Goal: Information Seeking & Learning: Find specific fact

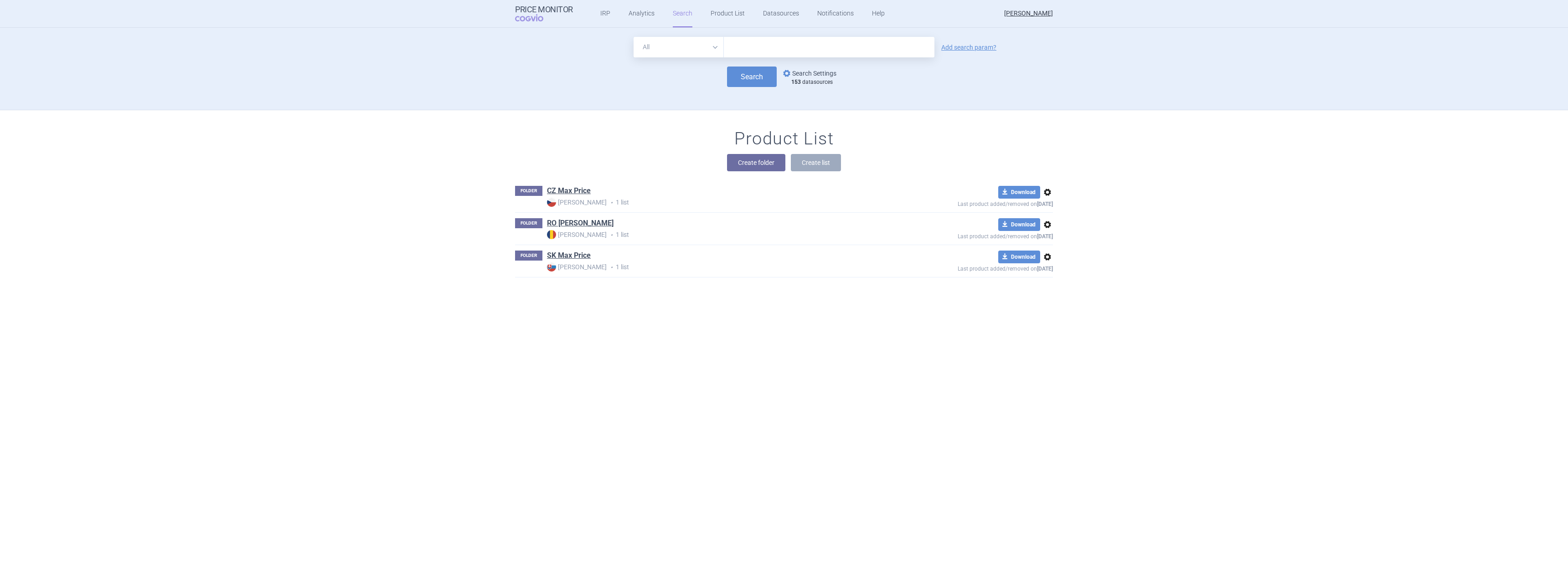
click at [812, 72] on link "options Search Settings" at bounding box center [809, 74] width 55 height 11
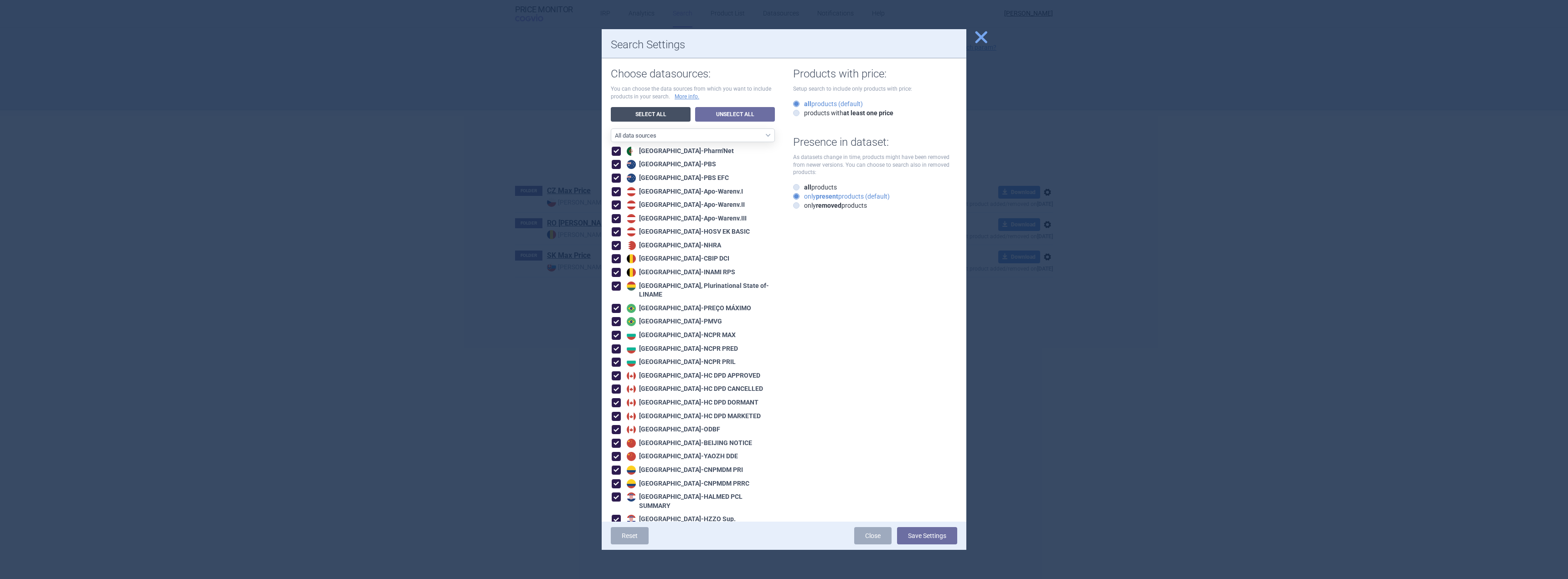
click at [645, 109] on link "Select All" at bounding box center [650, 114] width 80 height 15
click at [729, 114] on link "Unselect All" at bounding box center [735, 114] width 80 height 15
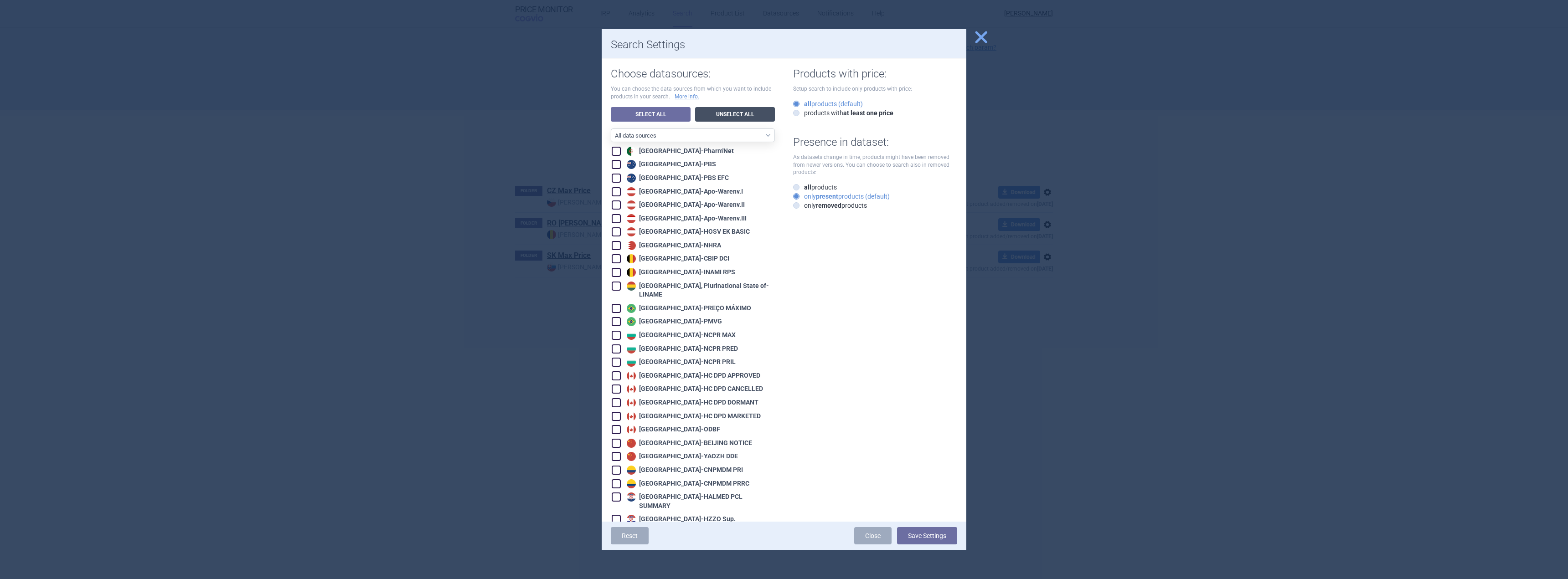
checkbox input "false"
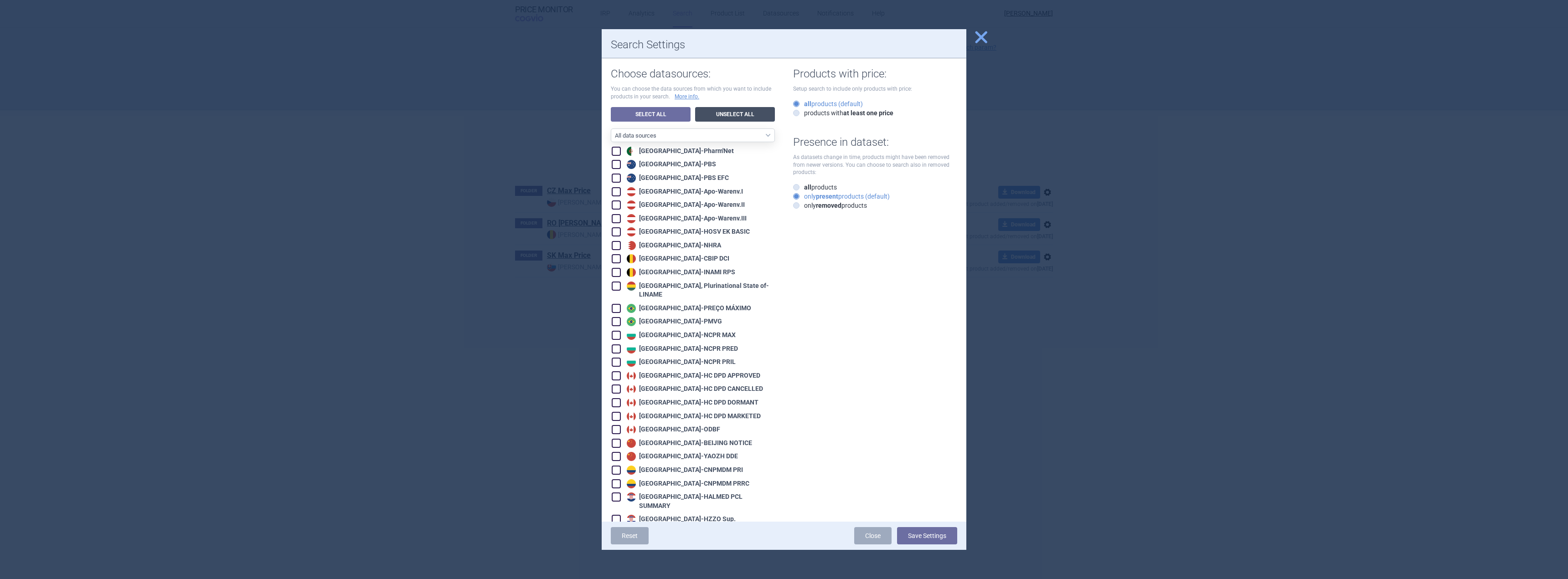
checkbox input "false"
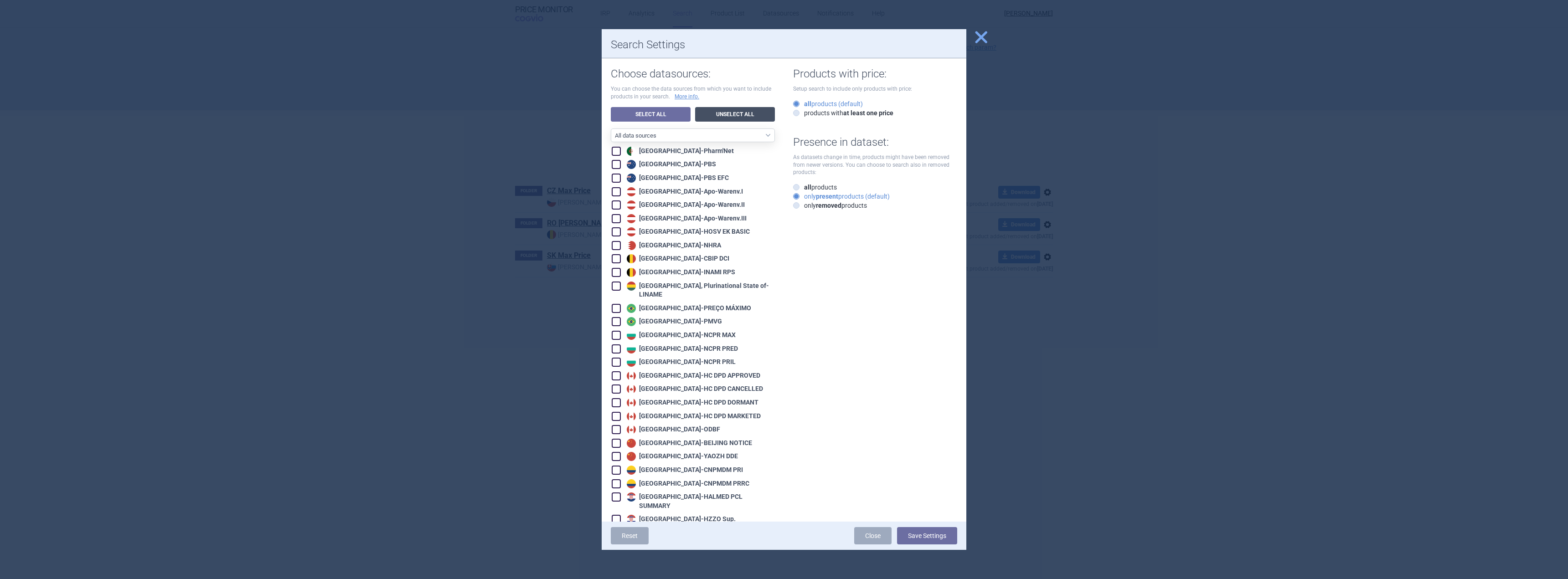
checkbox input "false"
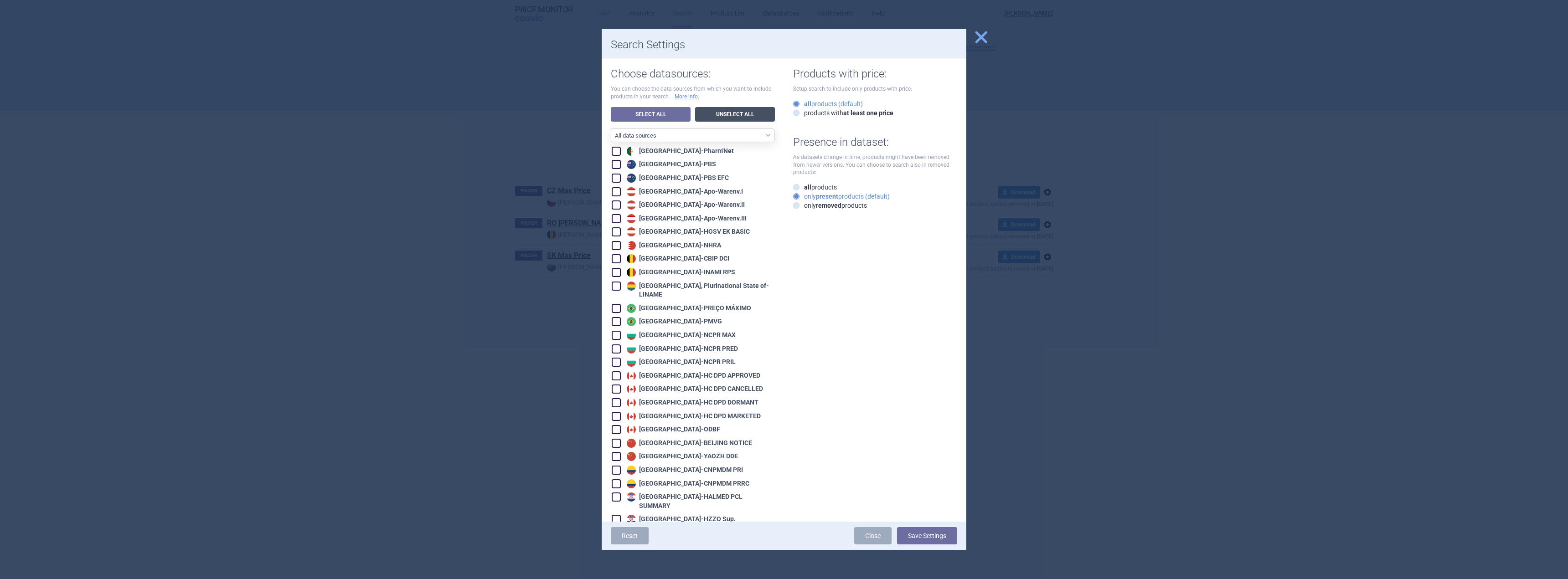
checkbox input "false"
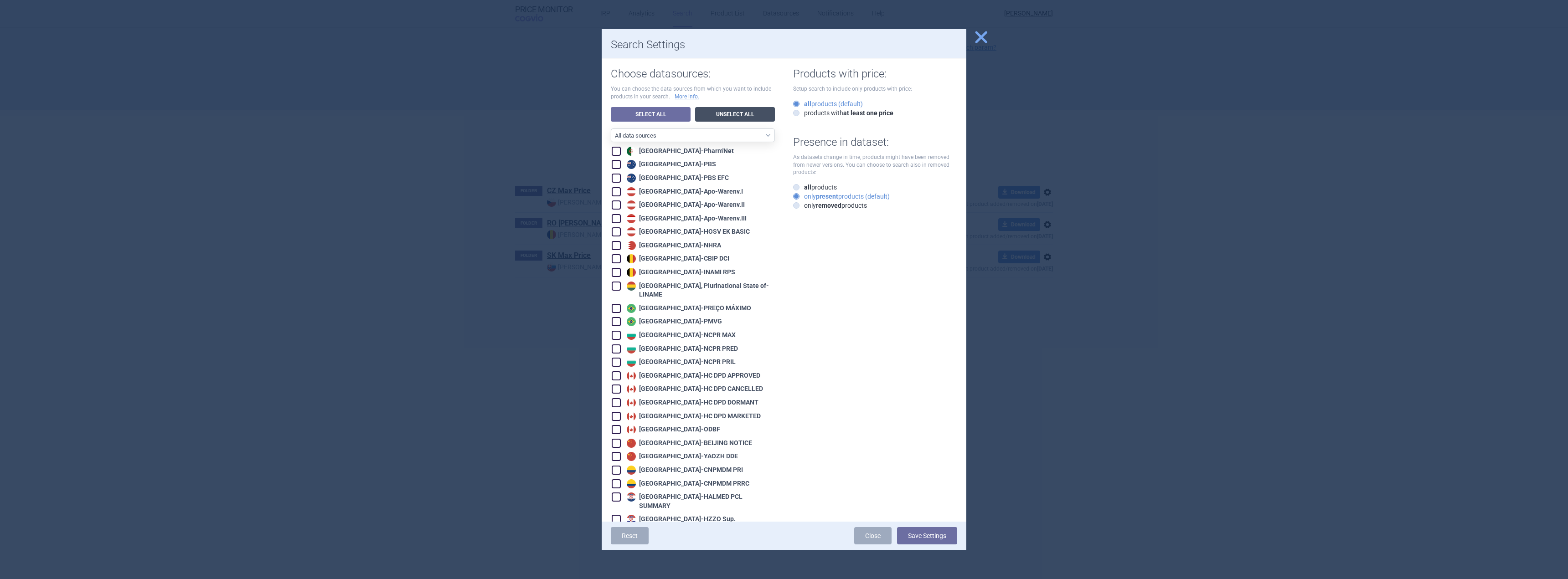
checkbox input "false"
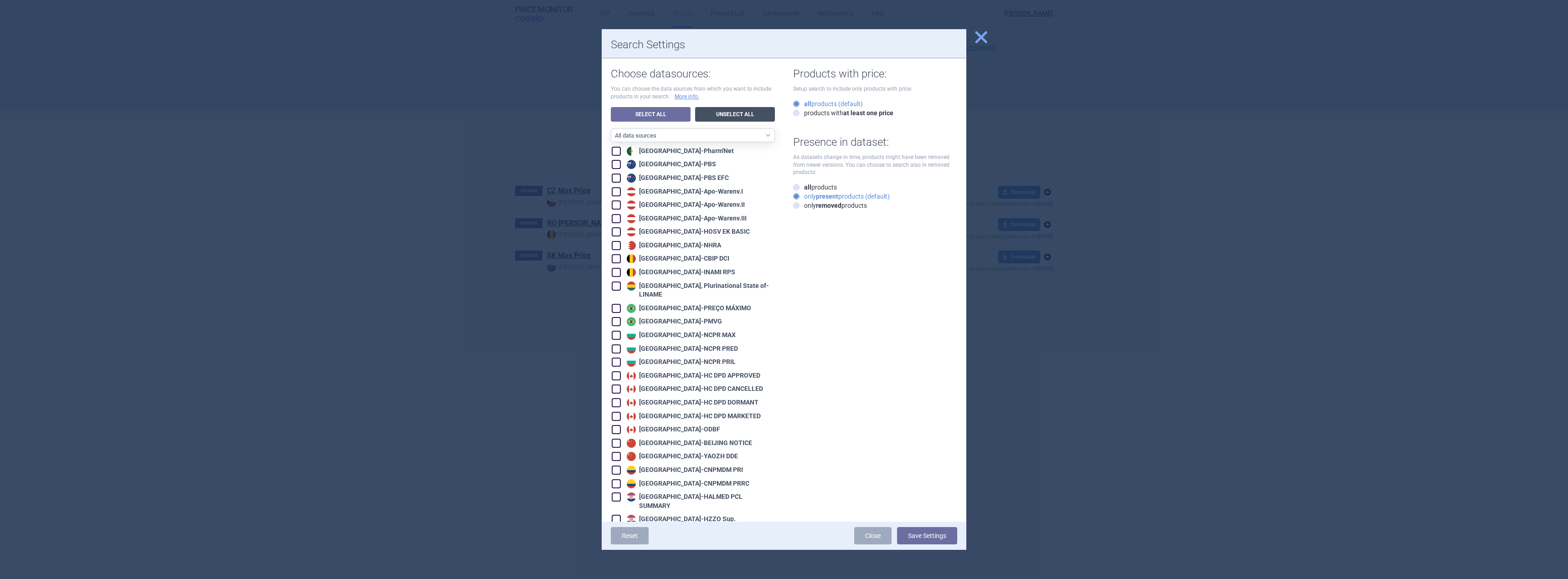
checkbox input "false"
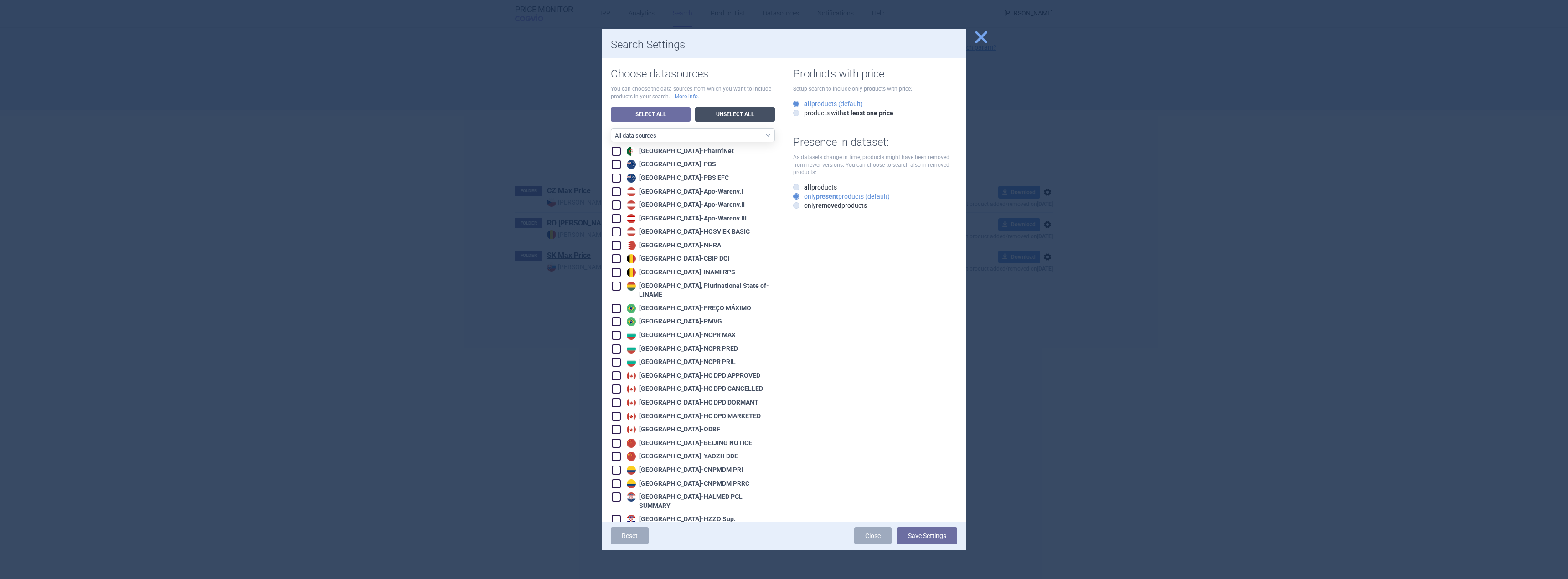
checkbox input "false"
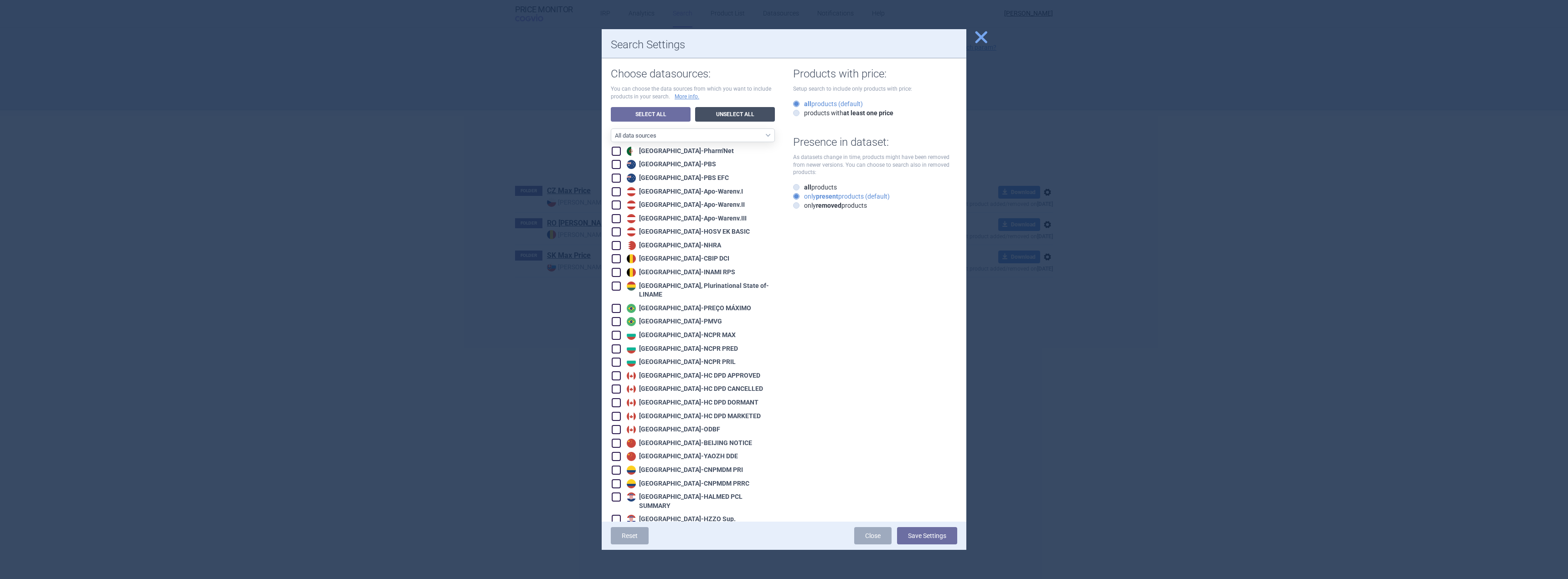
checkbox input "false"
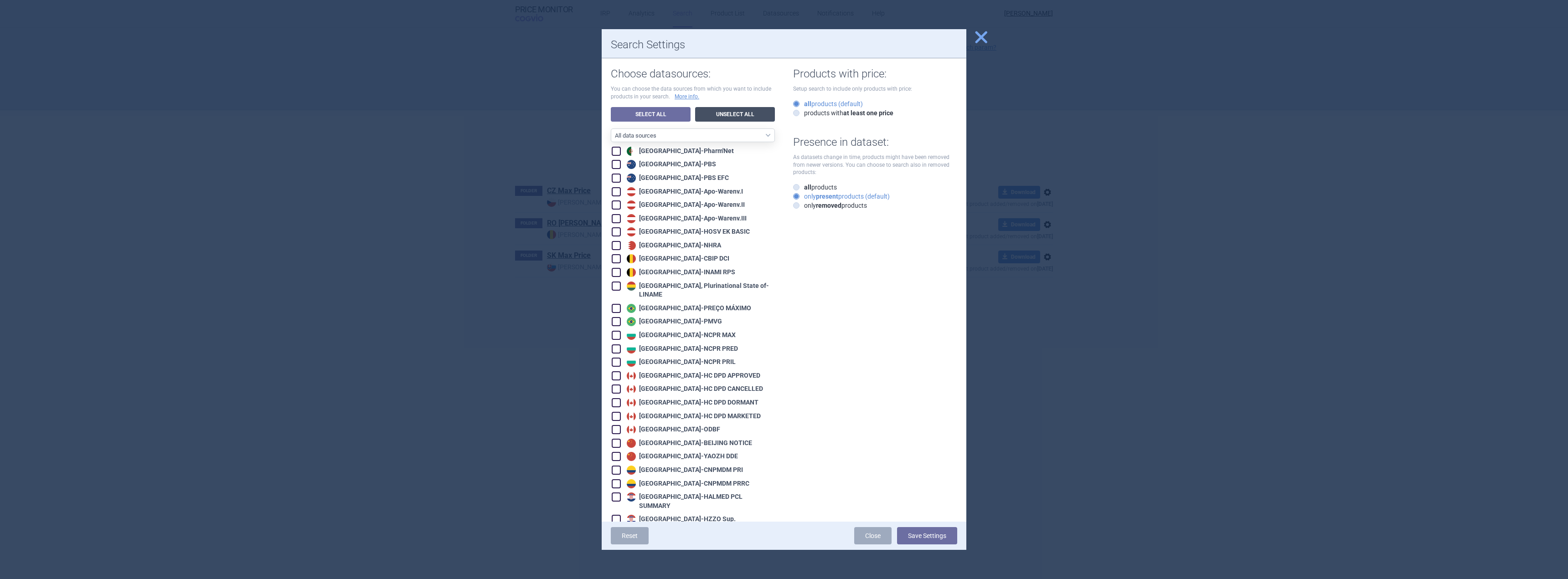
checkbox input "false"
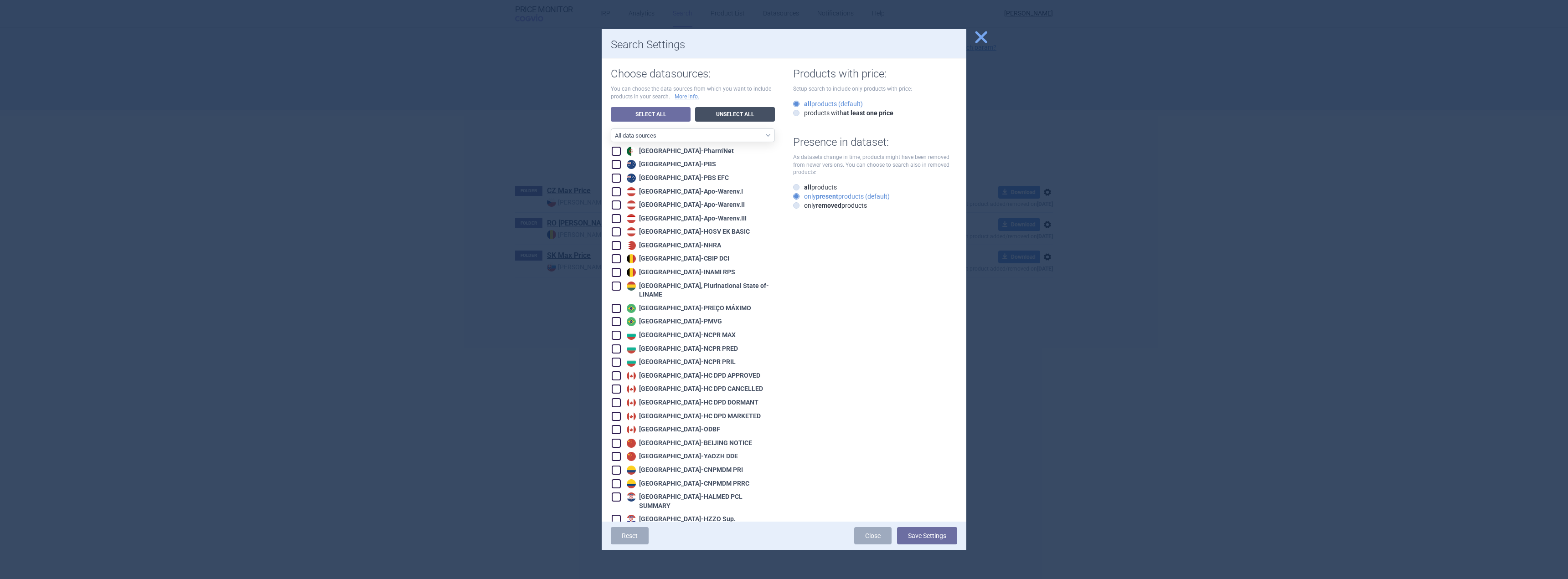
checkbox input "false"
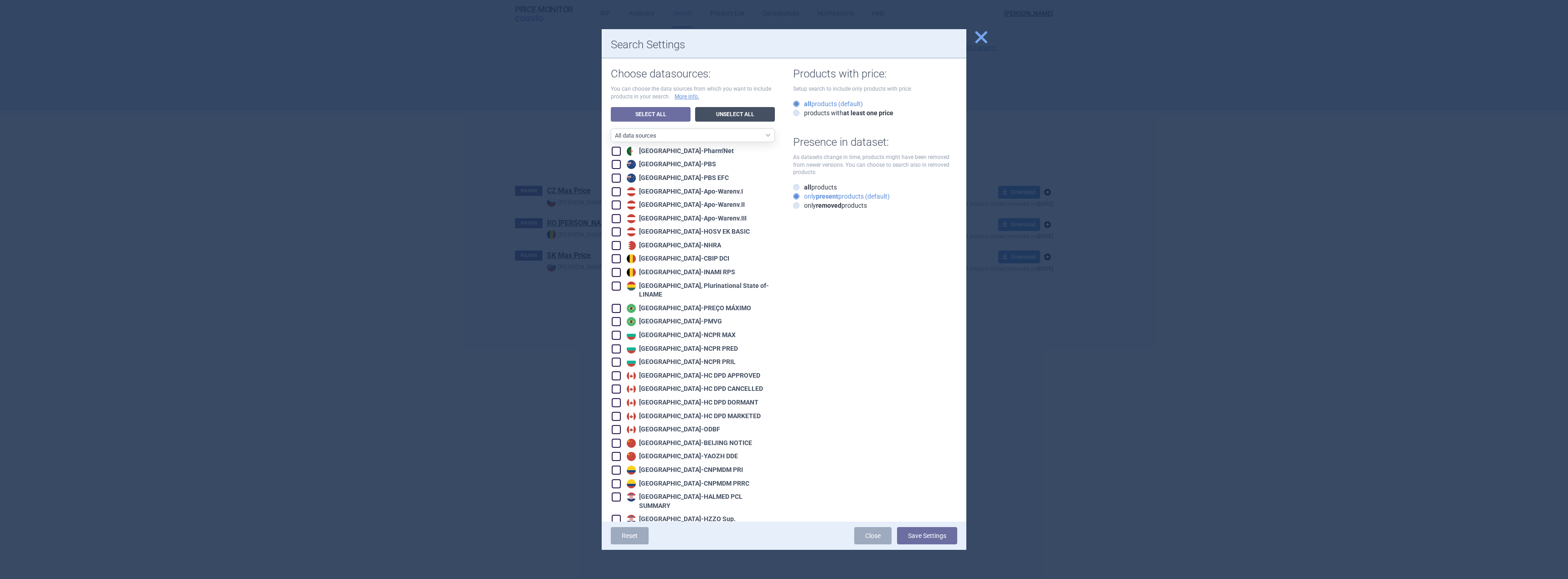
checkbox input "false"
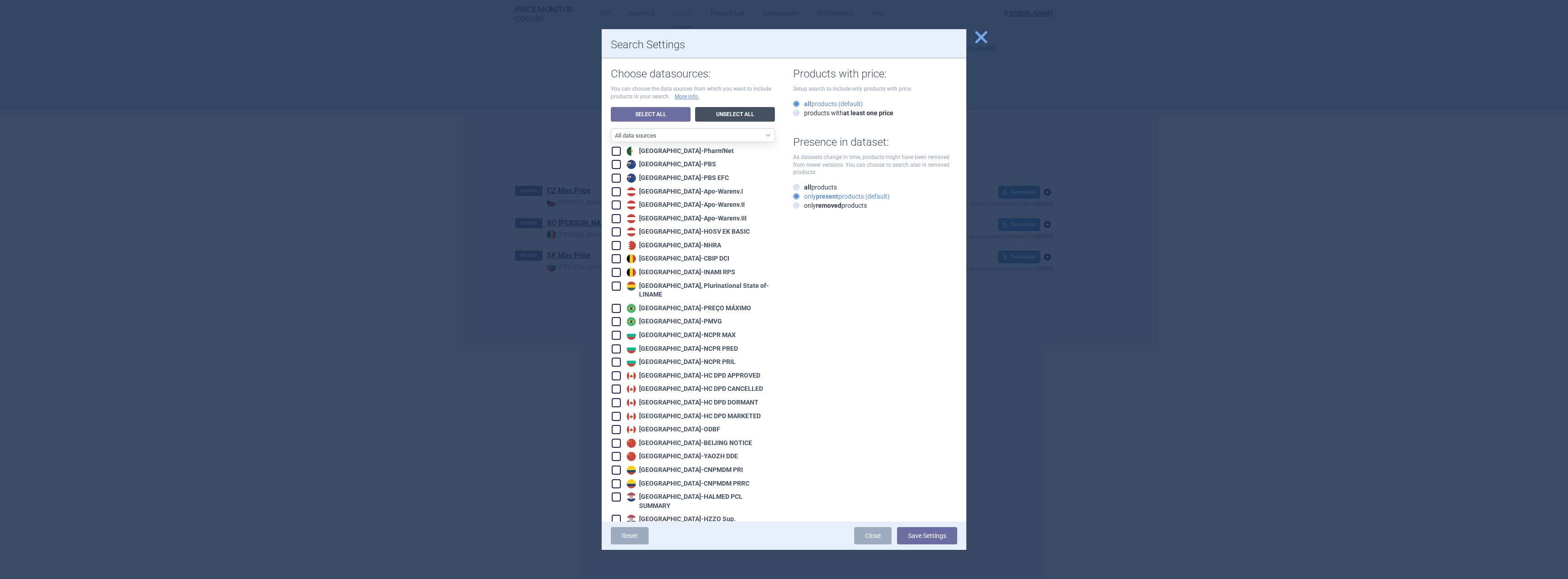
checkbox input "false"
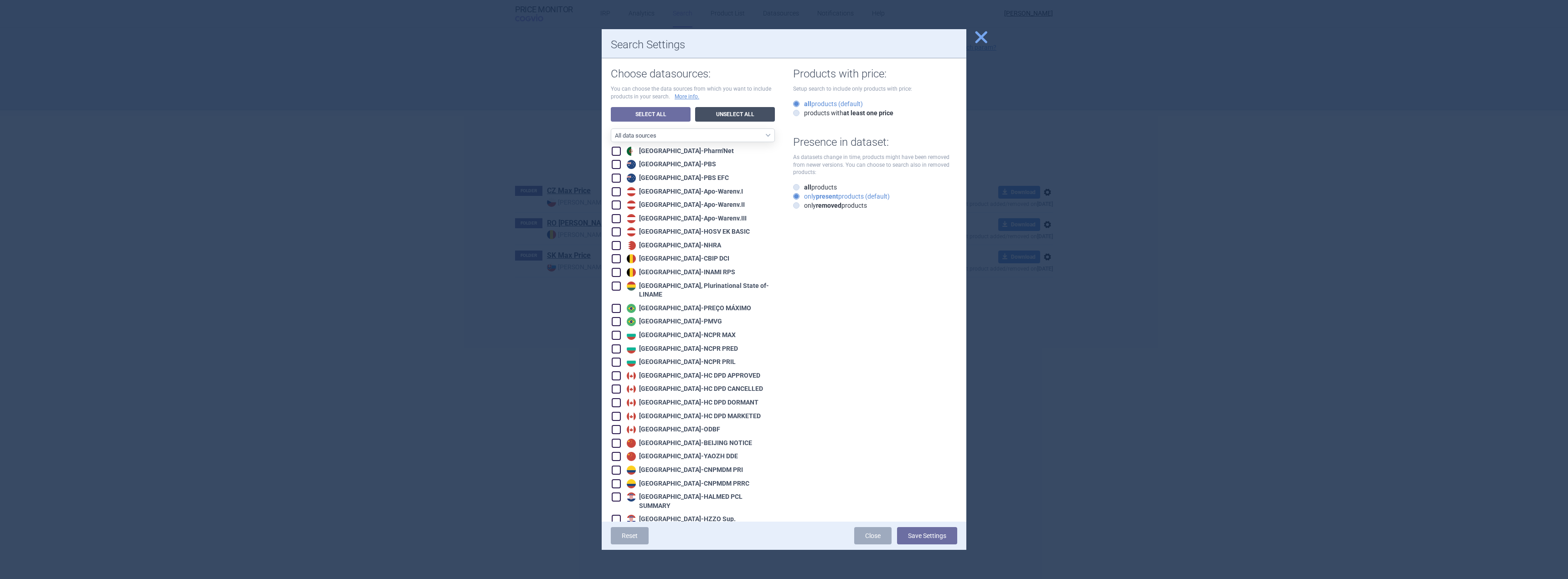
checkbox input "false"
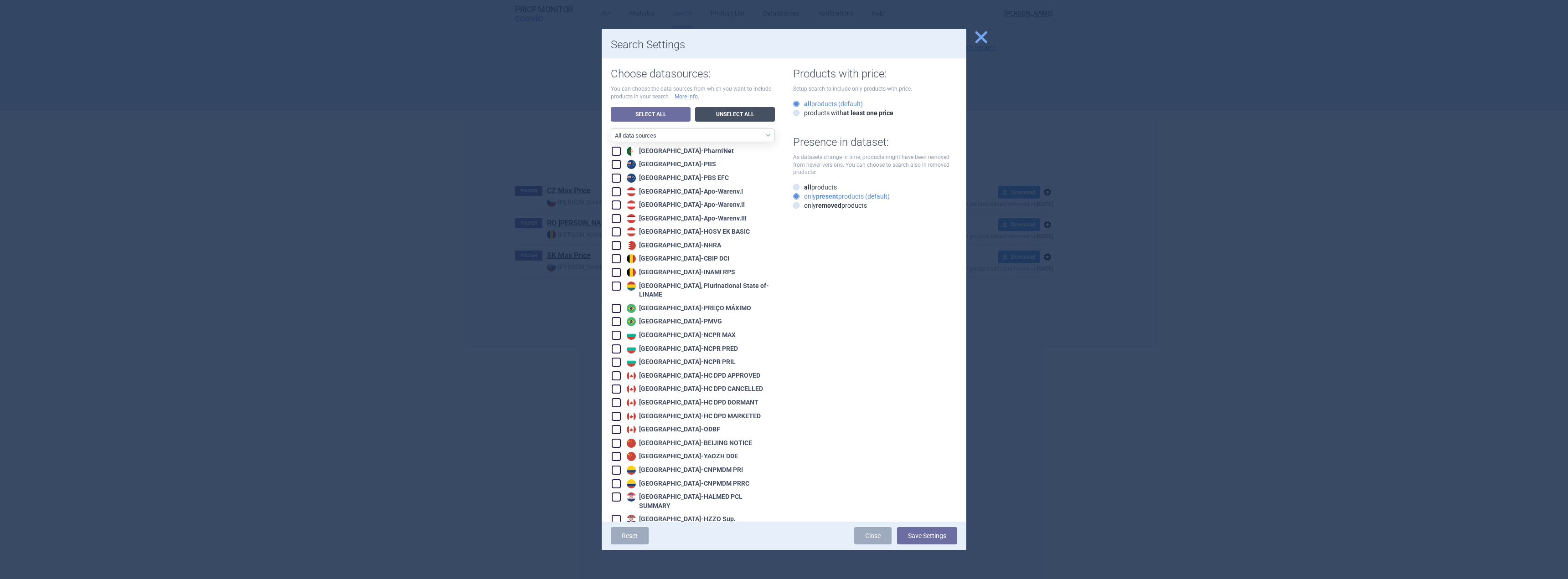
checkbox input "false"
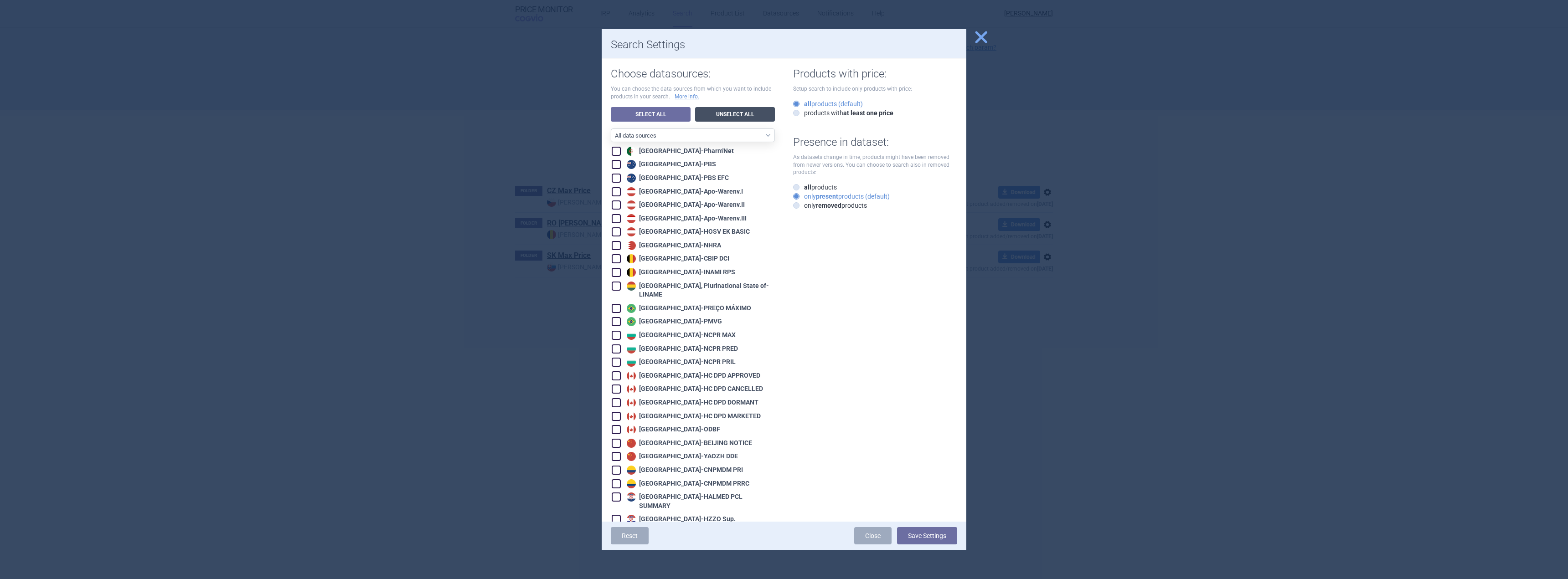
checkbox input "false"
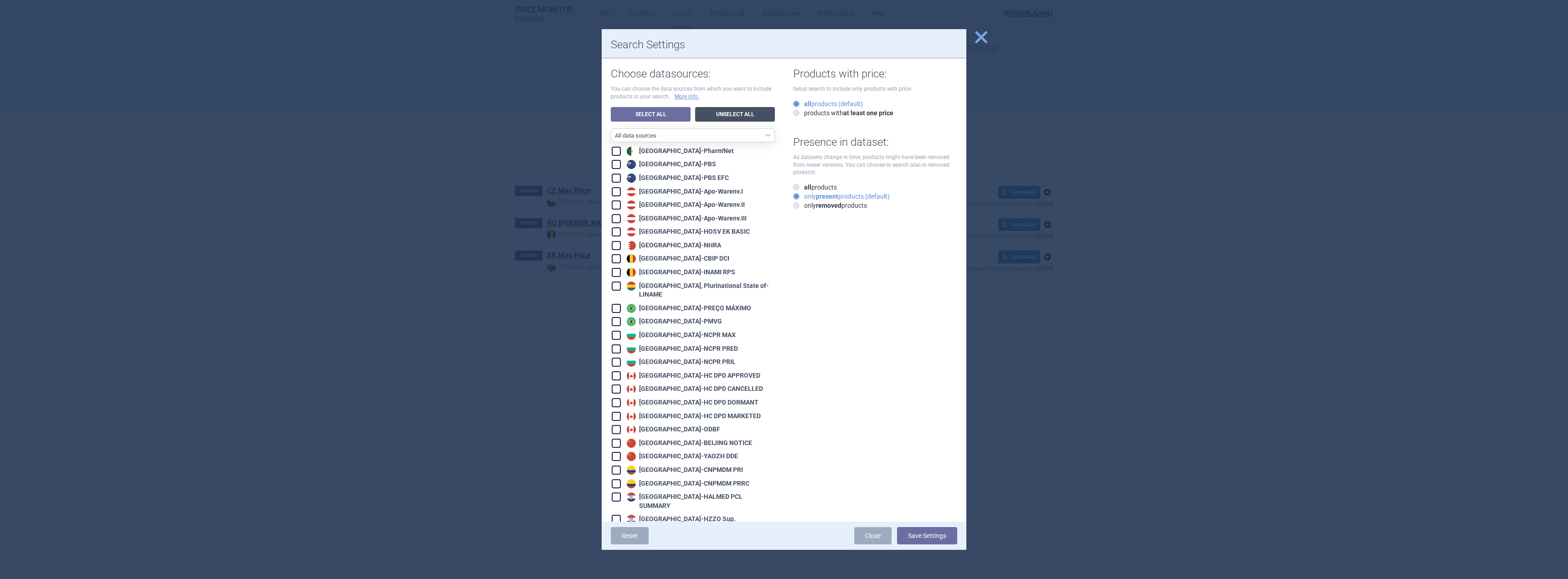
checkbox input "false"
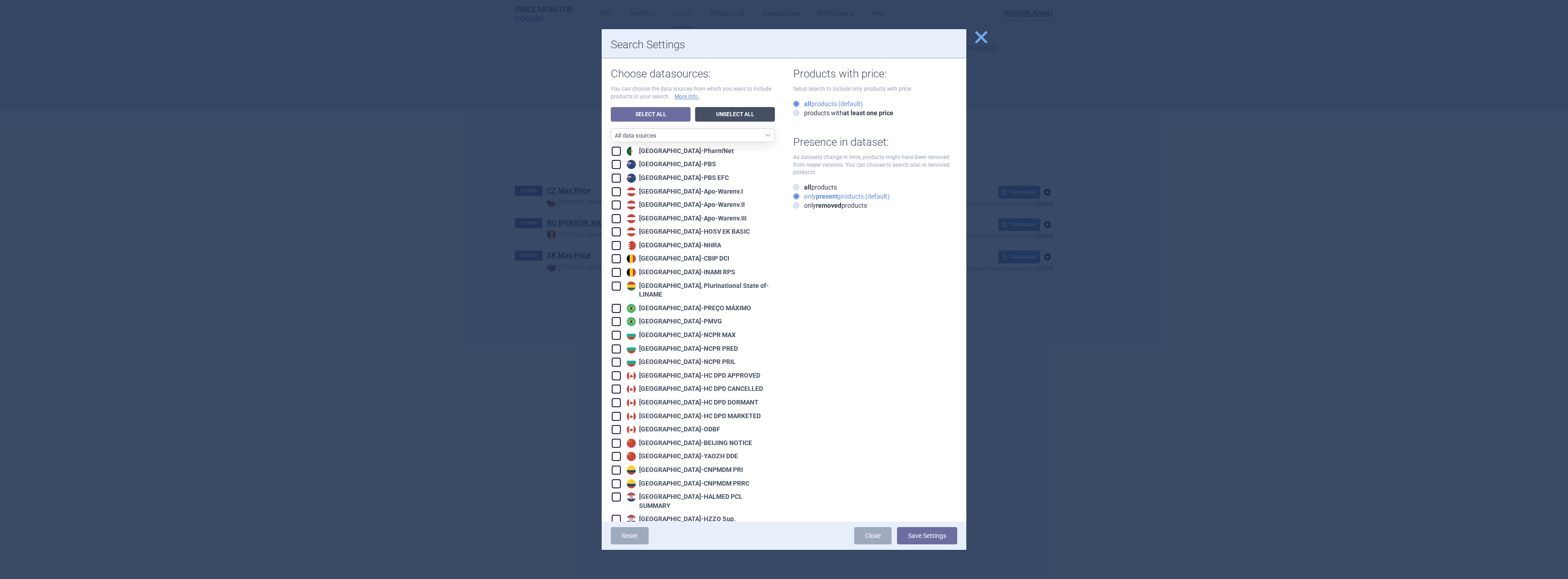
checkbox input "false"
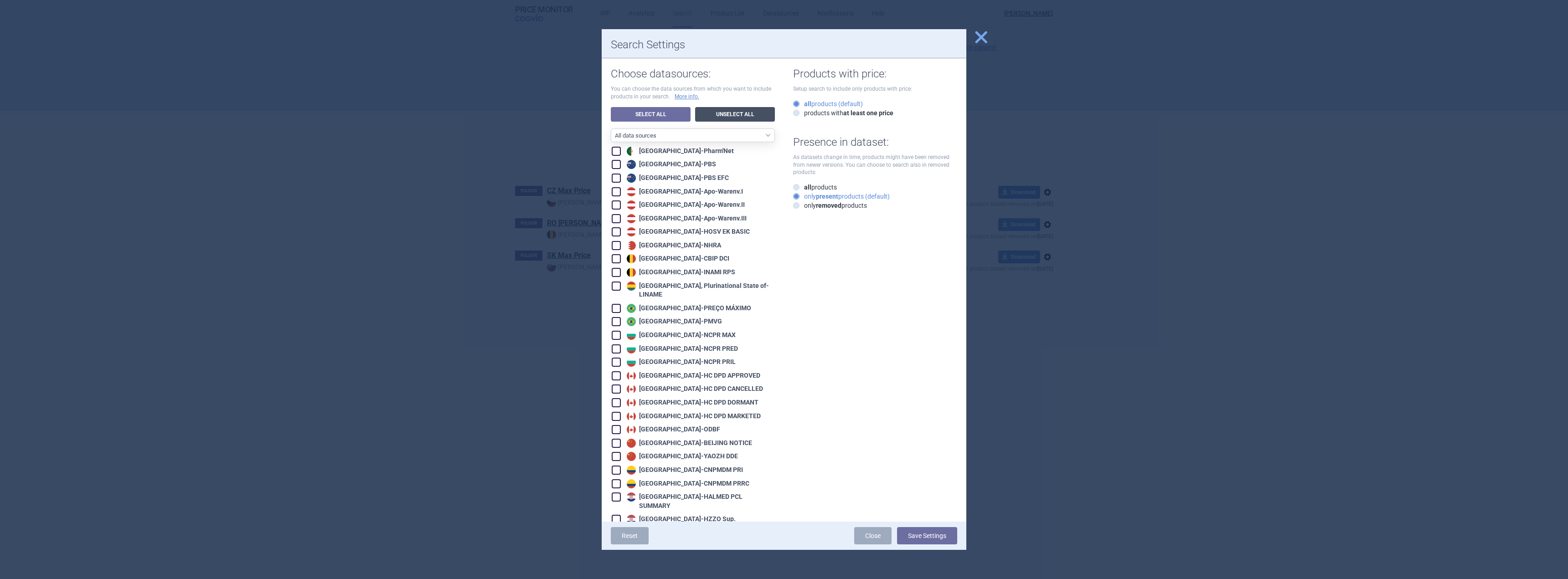
checkbox input "false"
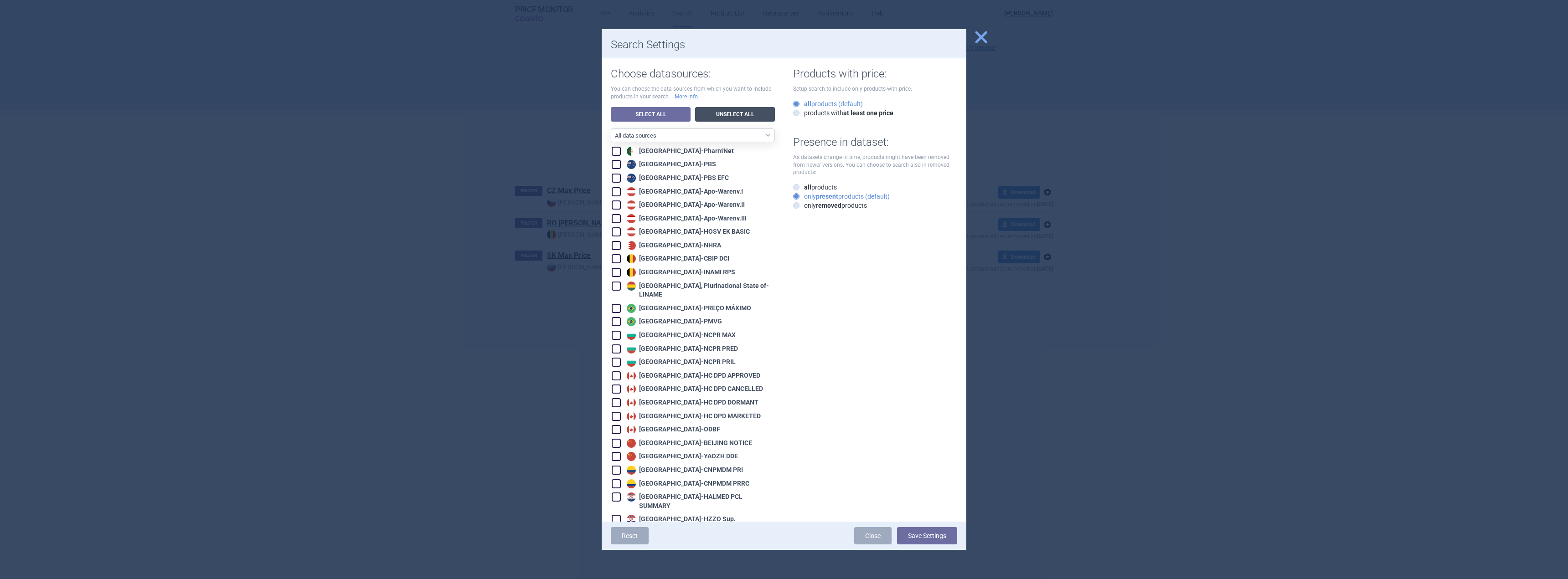
checkbox input "false"
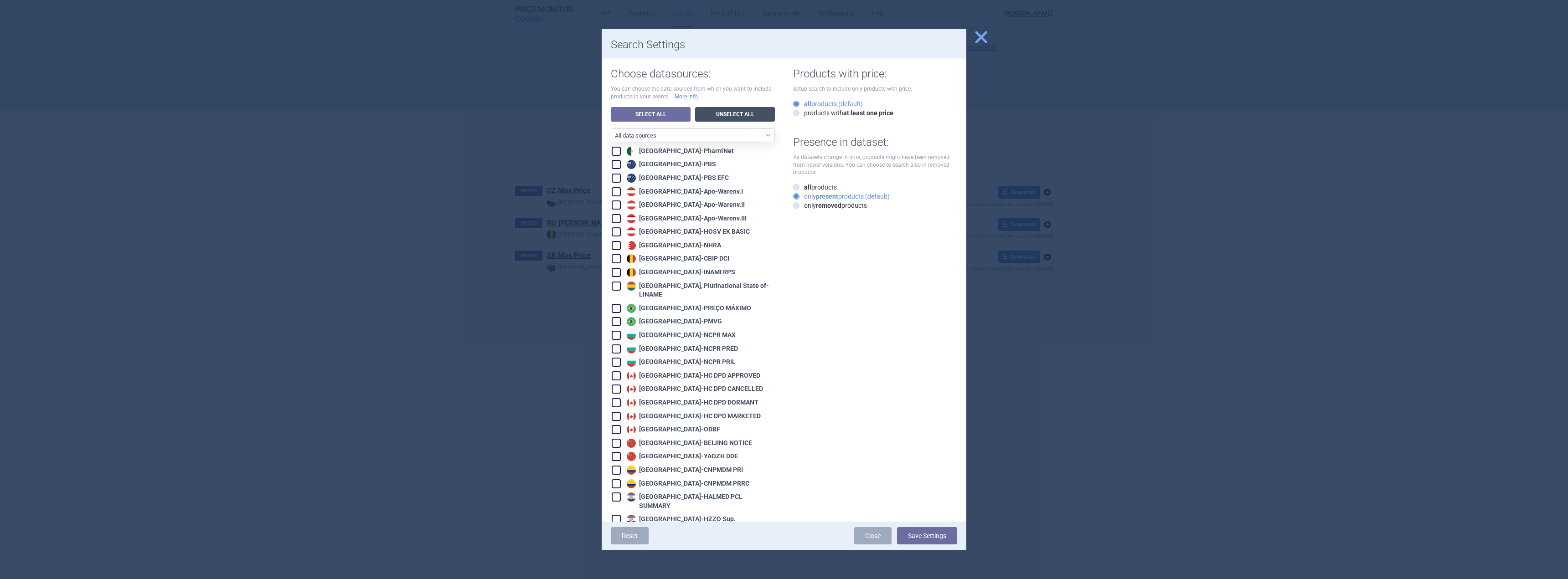
checkbox input "false"
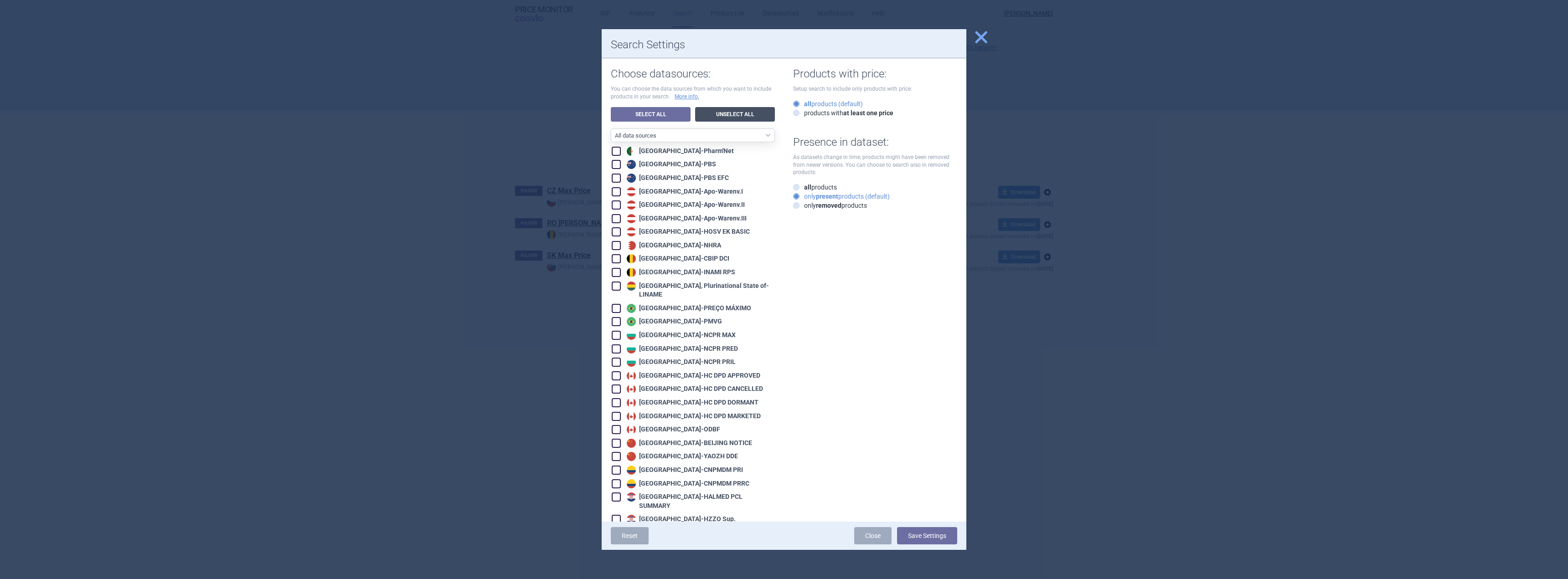
checkbox input "false"
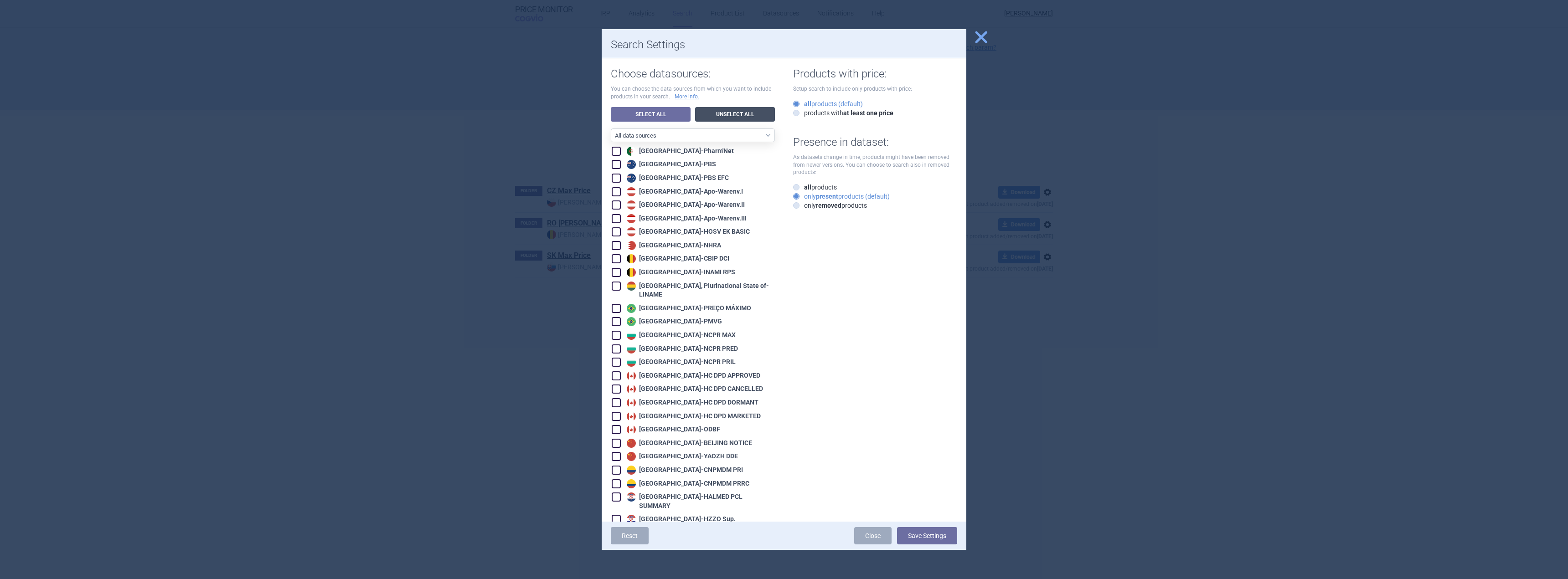
checkbox input "false"
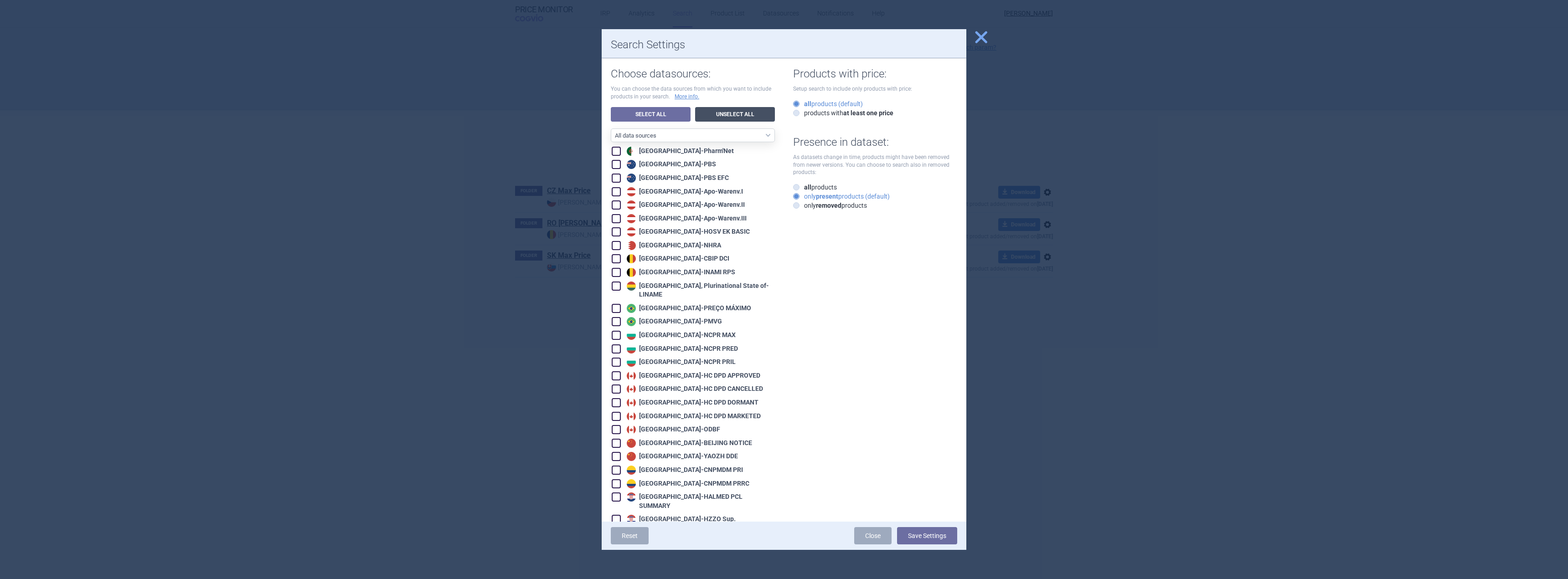
checkbox input "false"
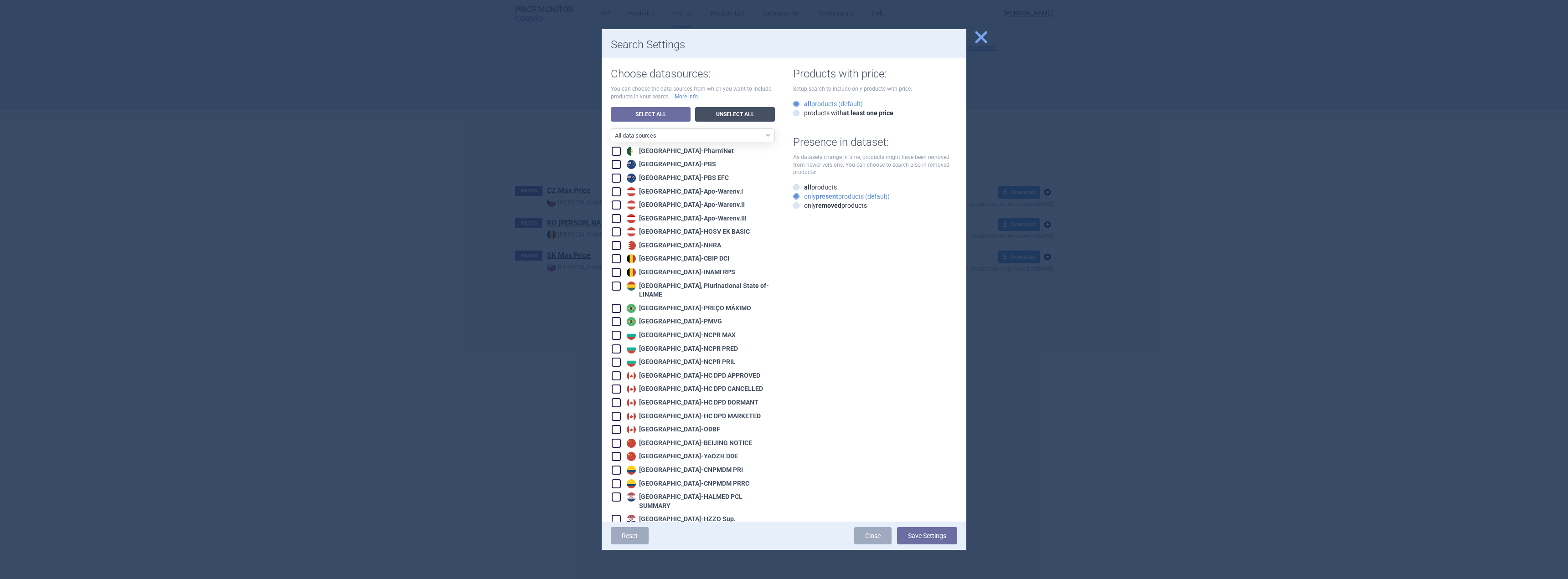
checkbox input "false"
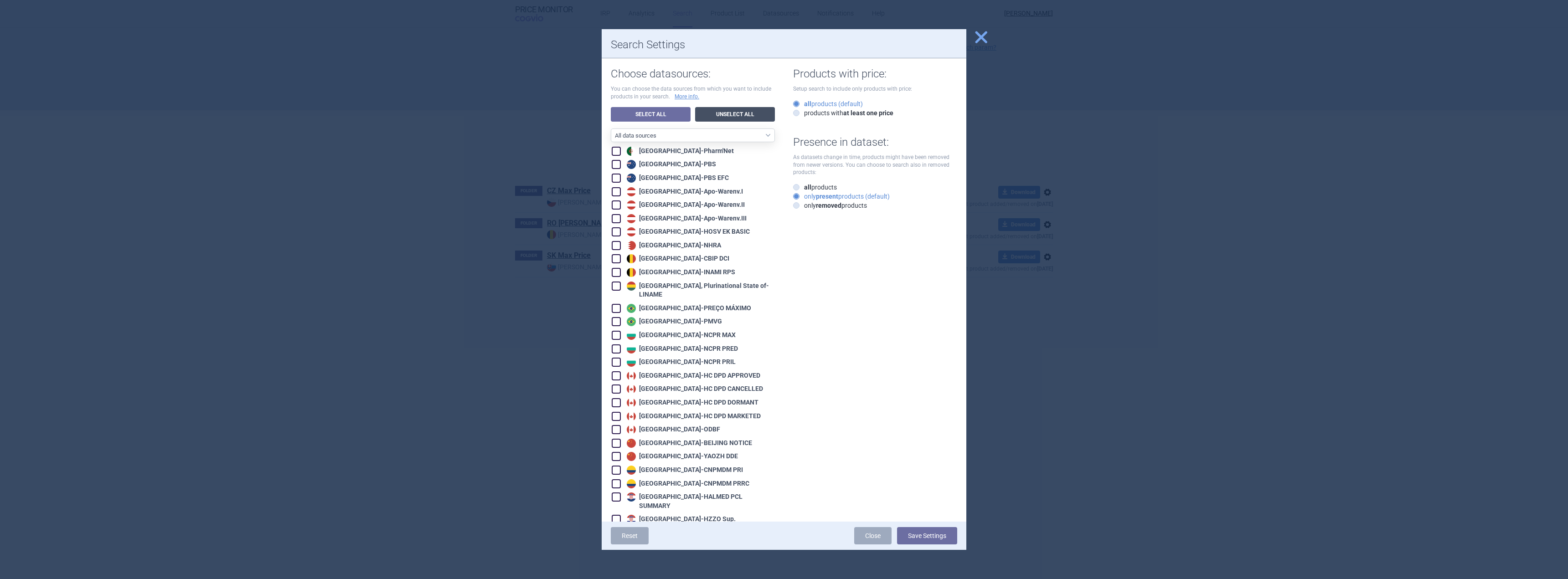
checkbox input "false"
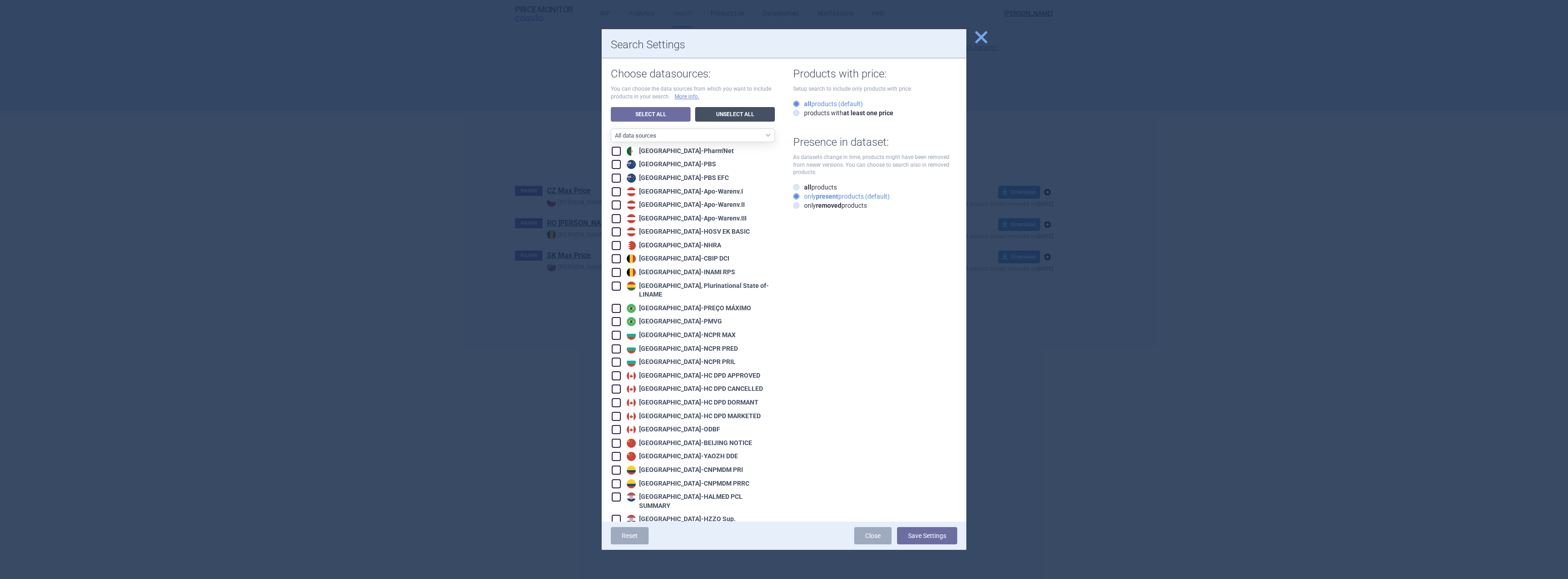
checkbox input "false"
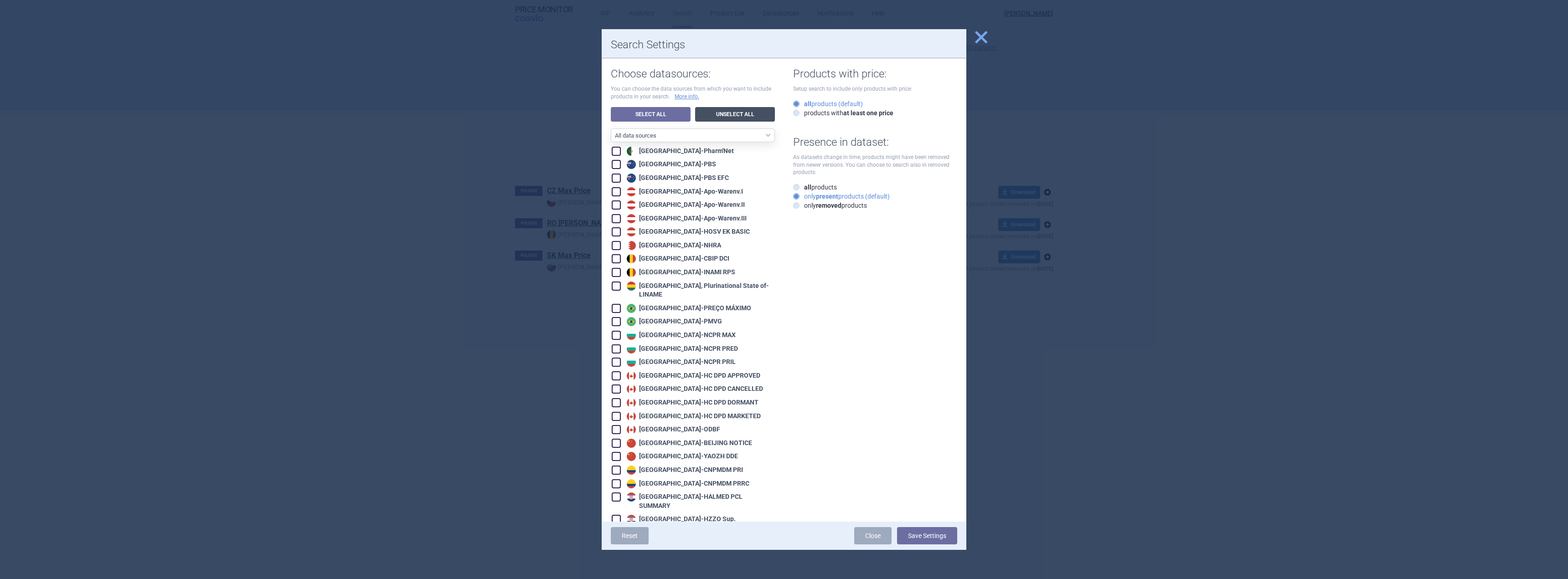
checkbox input "false"
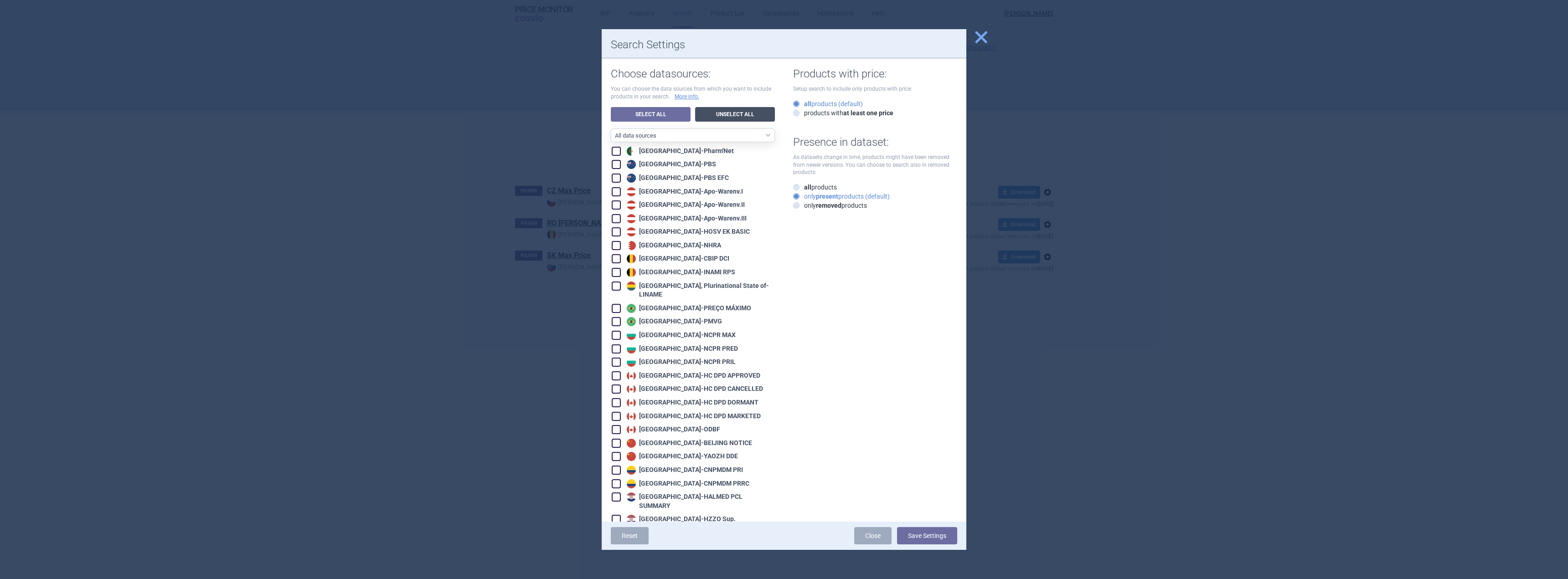
checkbox input "false"
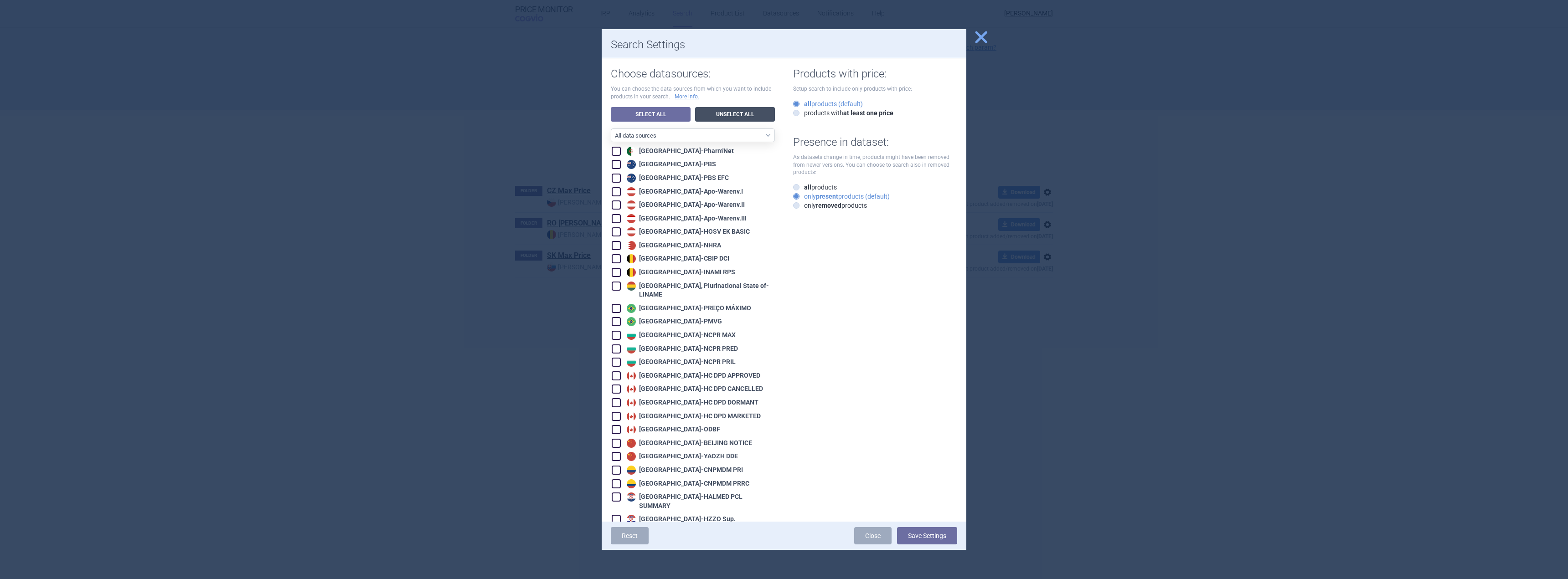
checkbox input "false"
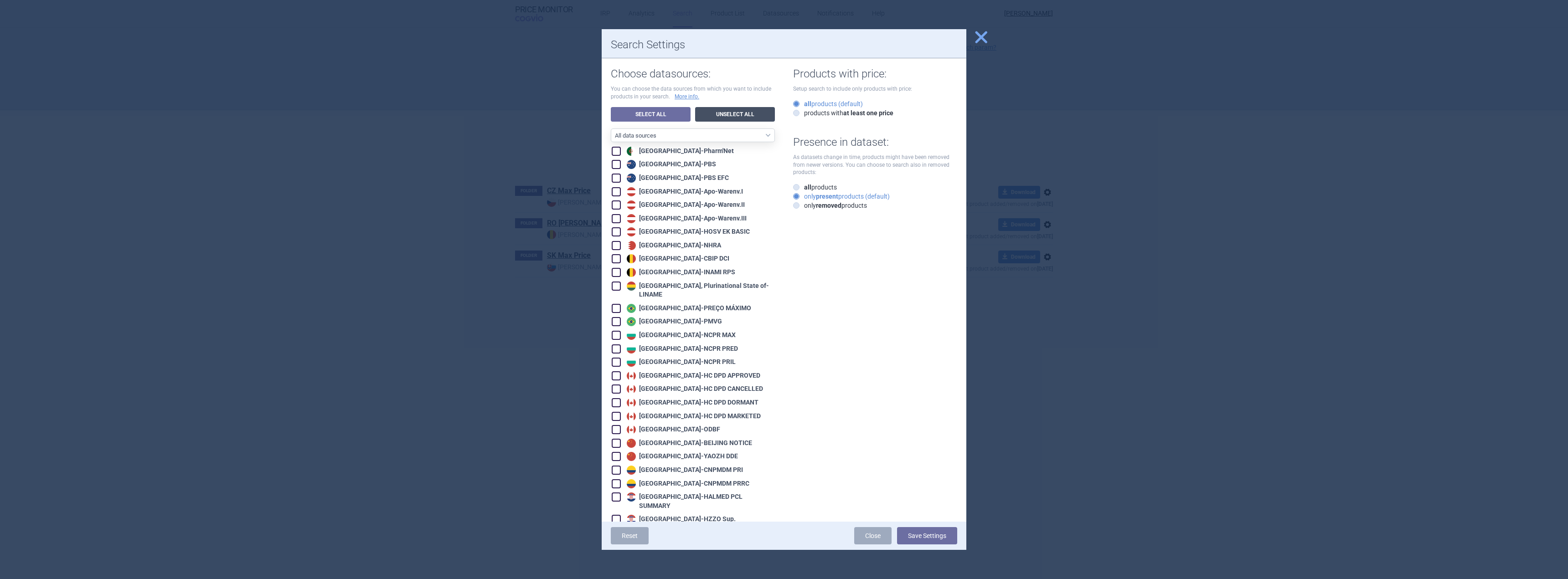
checkbox input "false"
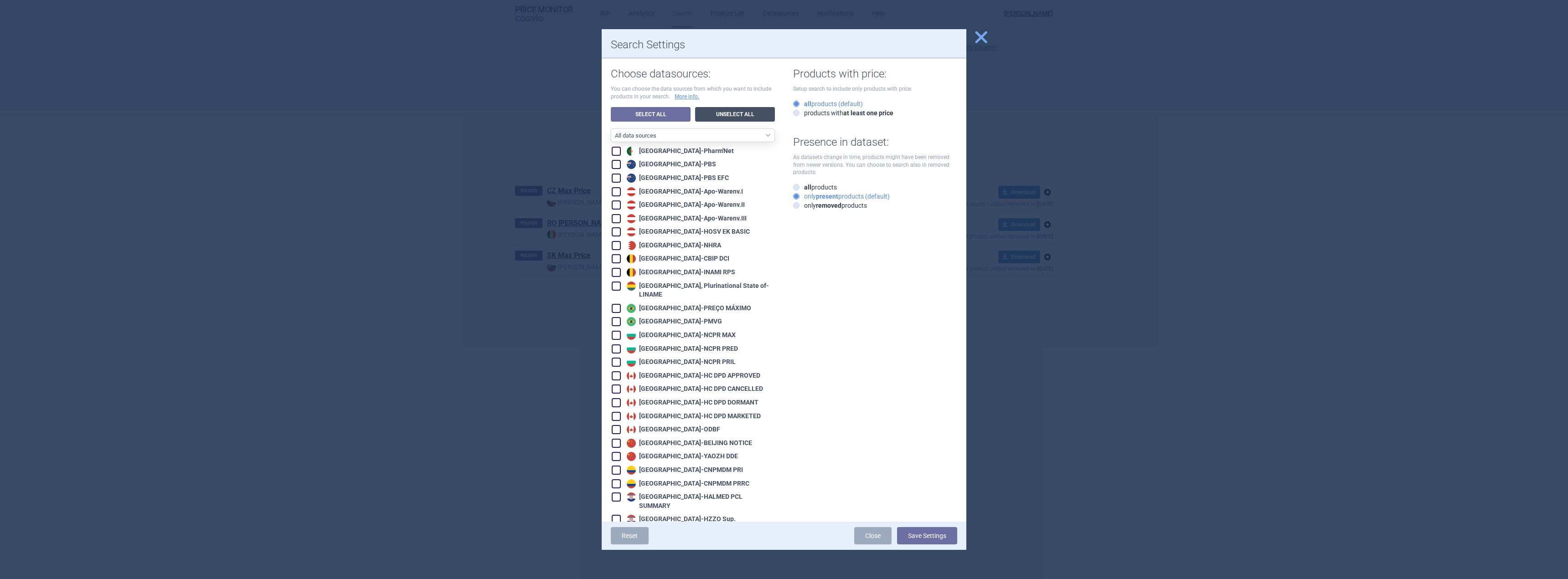
checkbox input "false"
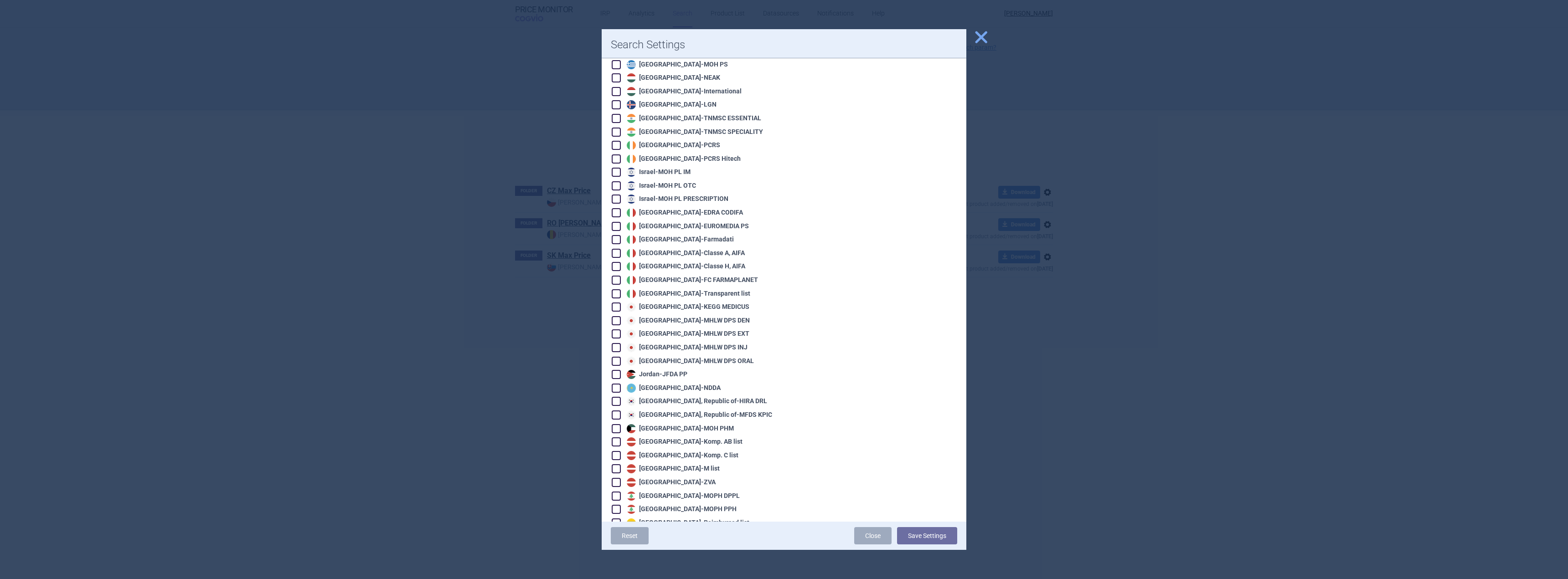
scroll to position [1002, 0]
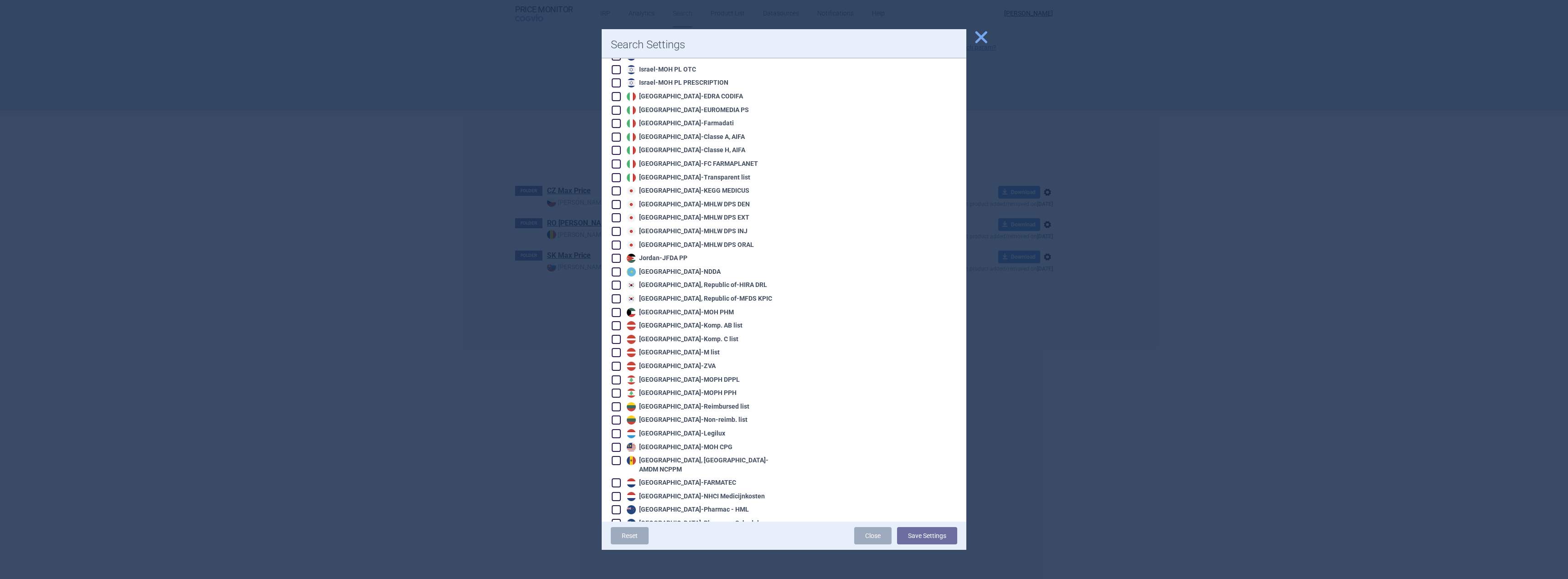
click at [618, 362] on span at bounding box center [616, 366] width 9 height 9
checkbox input "true"
click at [936, 532] on button "Save Settings" at bounding box center [927, 535] width 60 height 17
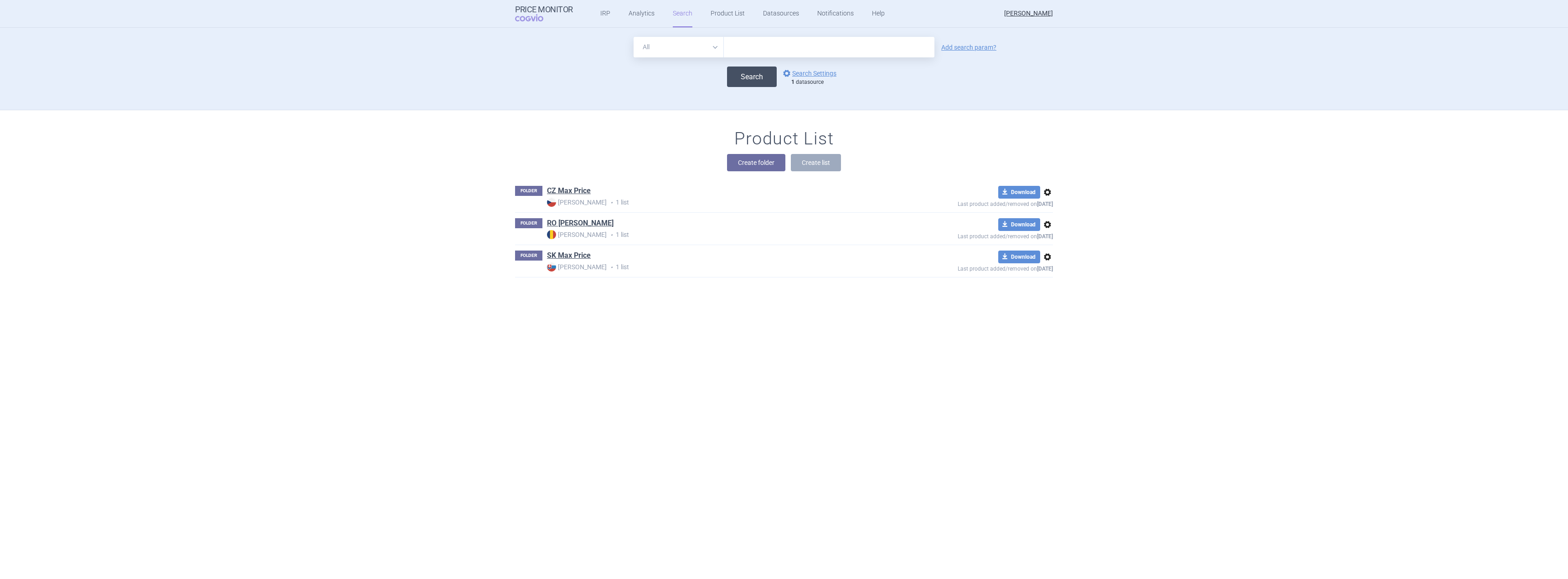
click at [752, 78] on button "Search" at bounding box center [752, 77] width 50 height 21
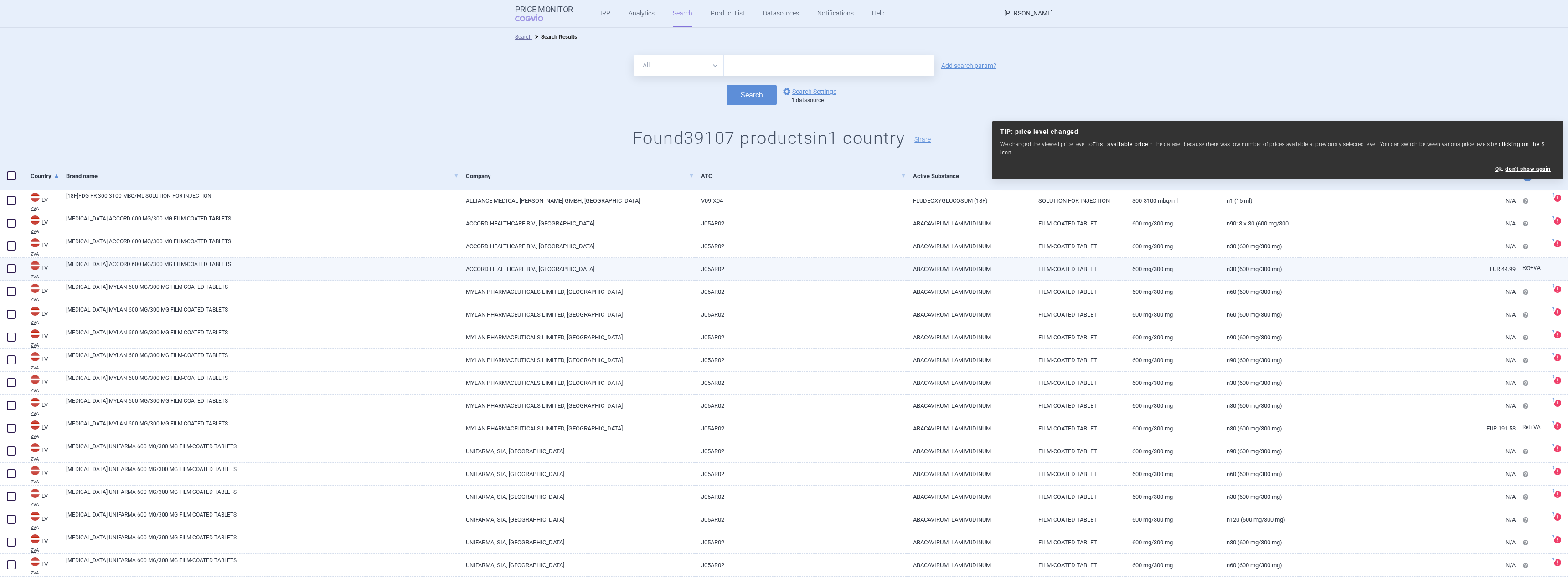
click at [799, 266] on link "J05AR02" at bounding box center [799, 269] width 211 height 23
select select "EUR"
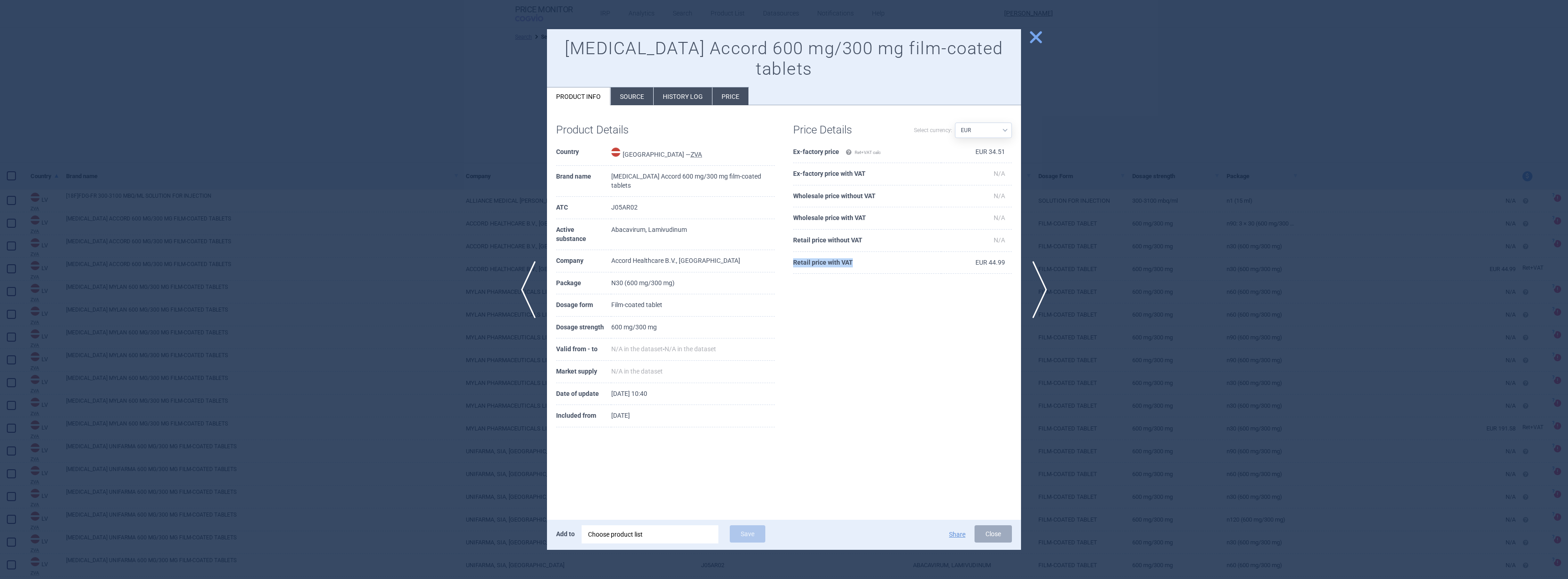
drag, startPoint x: 794, startPoint y: 262, endPoint x: 855, endPoint y: 261, distance: 61.0
click at [855, 261] on th "Retail price with VAT" at bounding box center [867, 263] width 148 height 23
click at [1035, 38] on span "close" at bounding box center [1036, 37] width 16 height 16
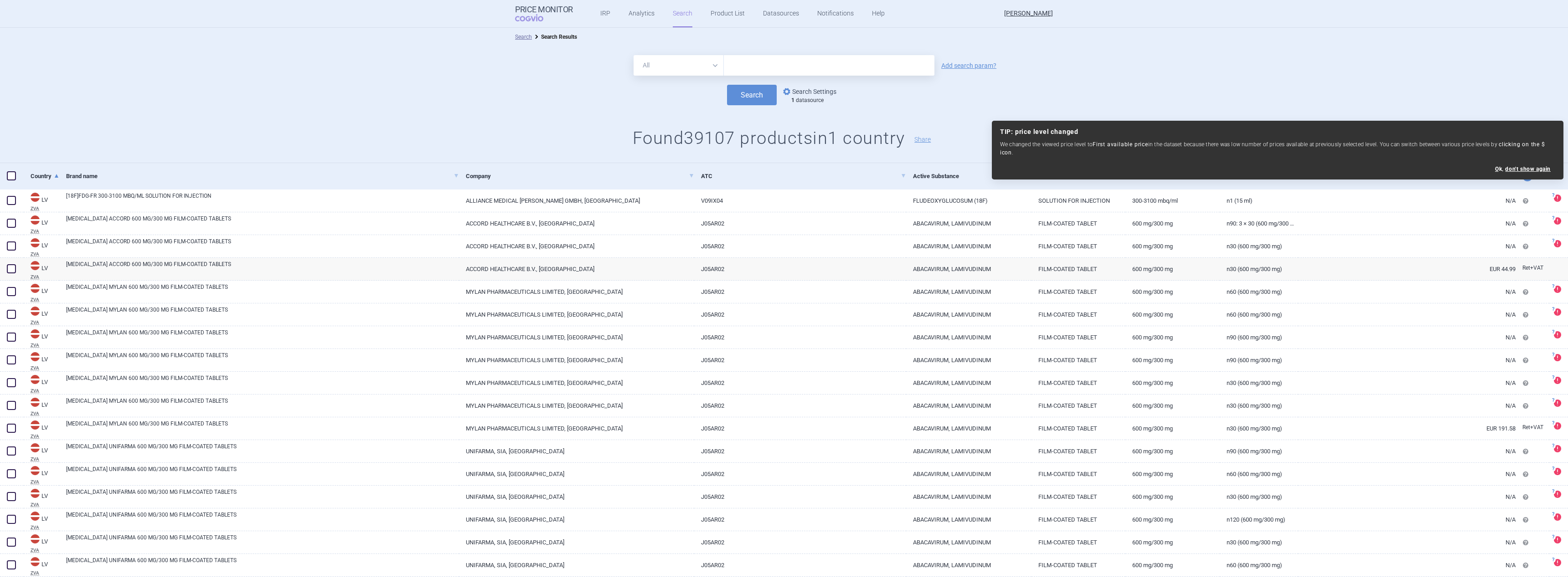
click at [796, 86] on link "options Search Settings" at bounding box center [809, 92] width 55 height 11
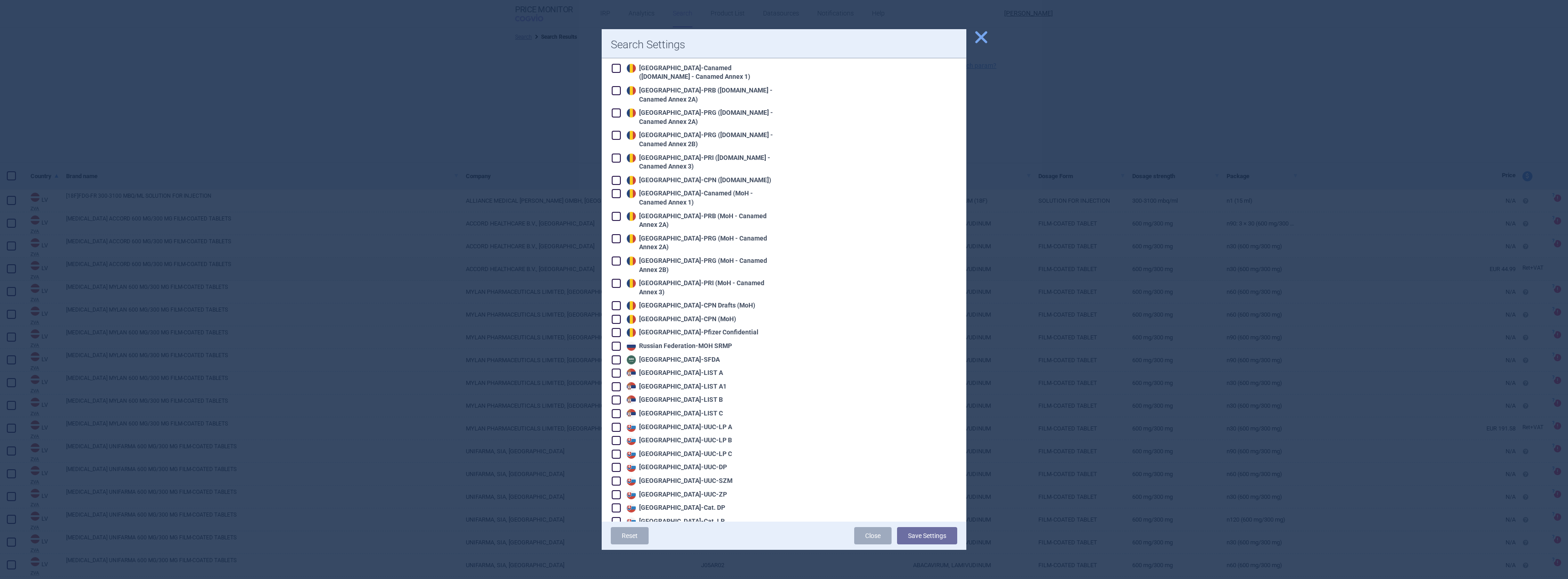
scroll to position [1539, 0]
click at [982, 33] on span "close" at bounding box center [981, 37] width 16 height 16
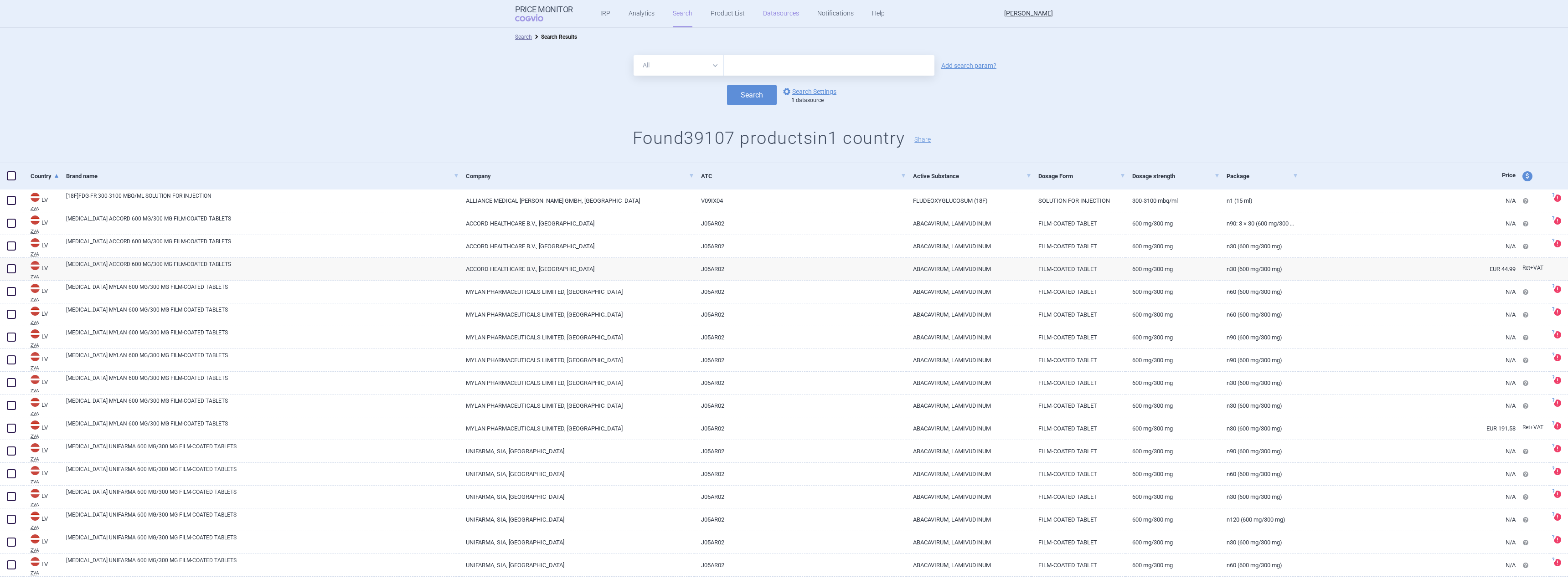
click at [781, 10] on link "Datasources" at bounding box center [781, 13] width 36 height 27
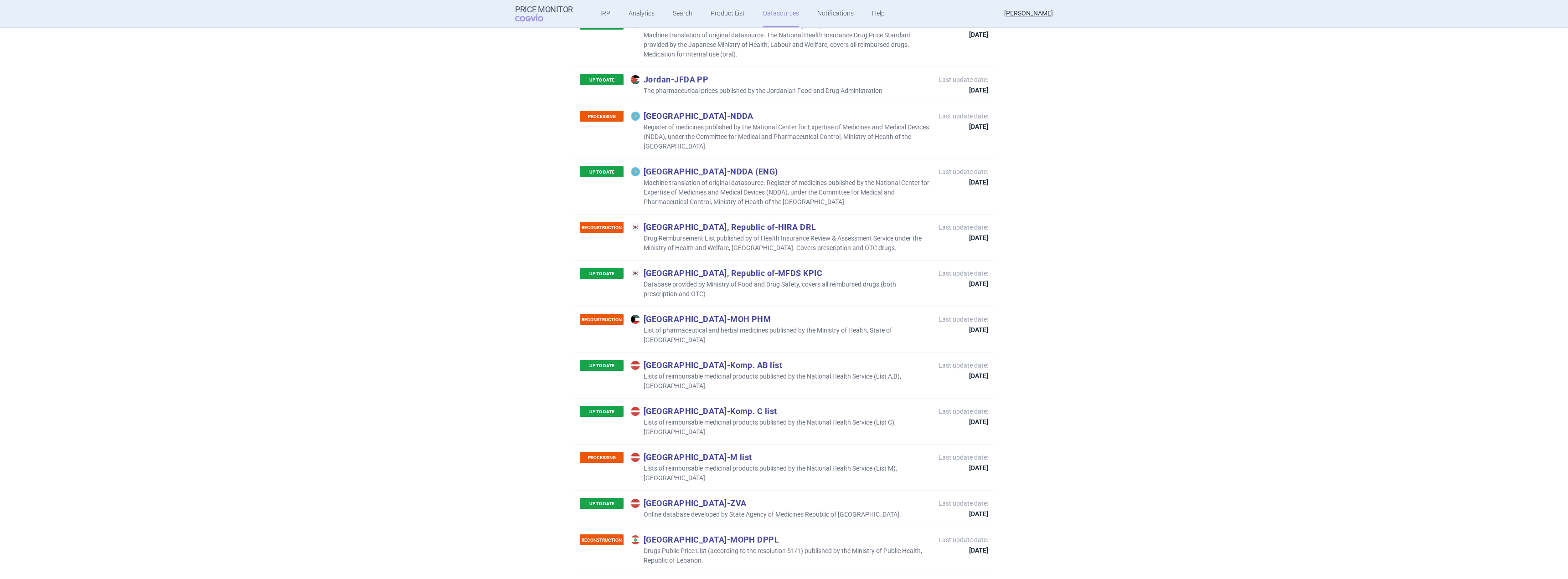
scroll to position [4600, 0]
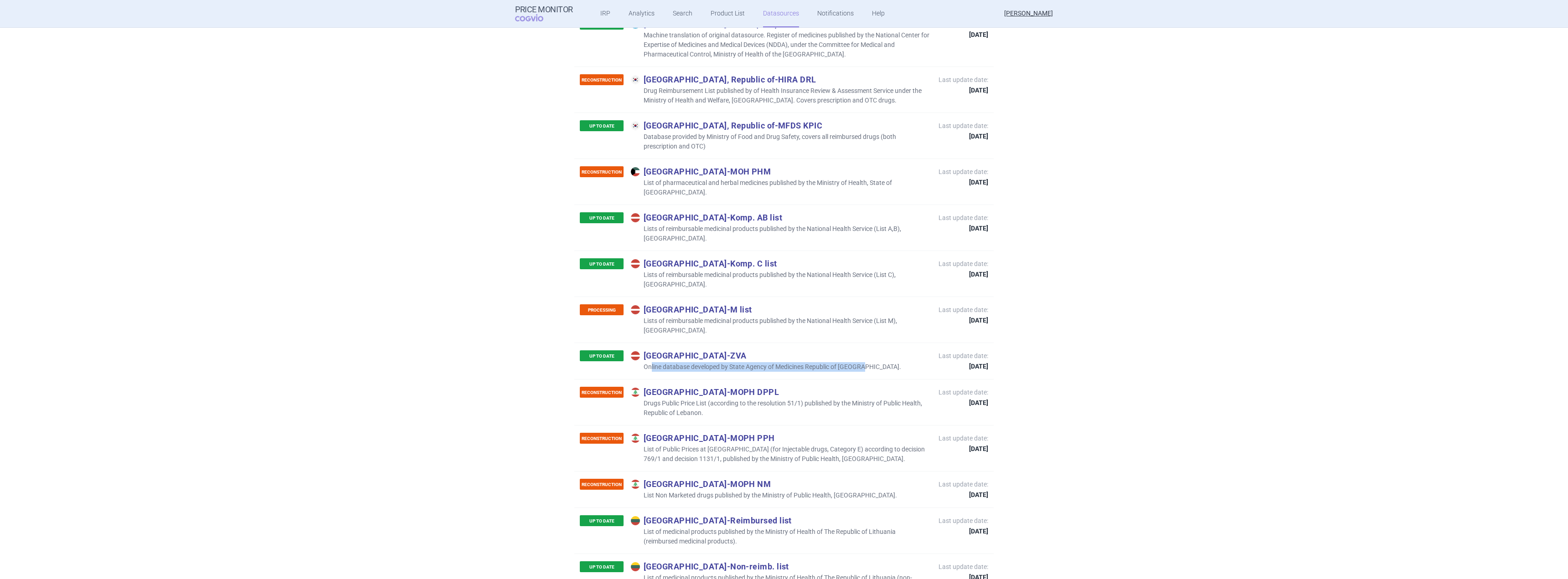
drag, startPoint x: 647, startPoint y: 271, endPoint x: 856, endPoint y: 272, distance: 209.0
click at [856, 342] on div "UP TO DATE Latvia - ZVA Online database developed by State Agency of Medicines …" at bounding box center [784, 361] width 419 height 36
